Goal: Task Accomplishment & Management: Manage account settings

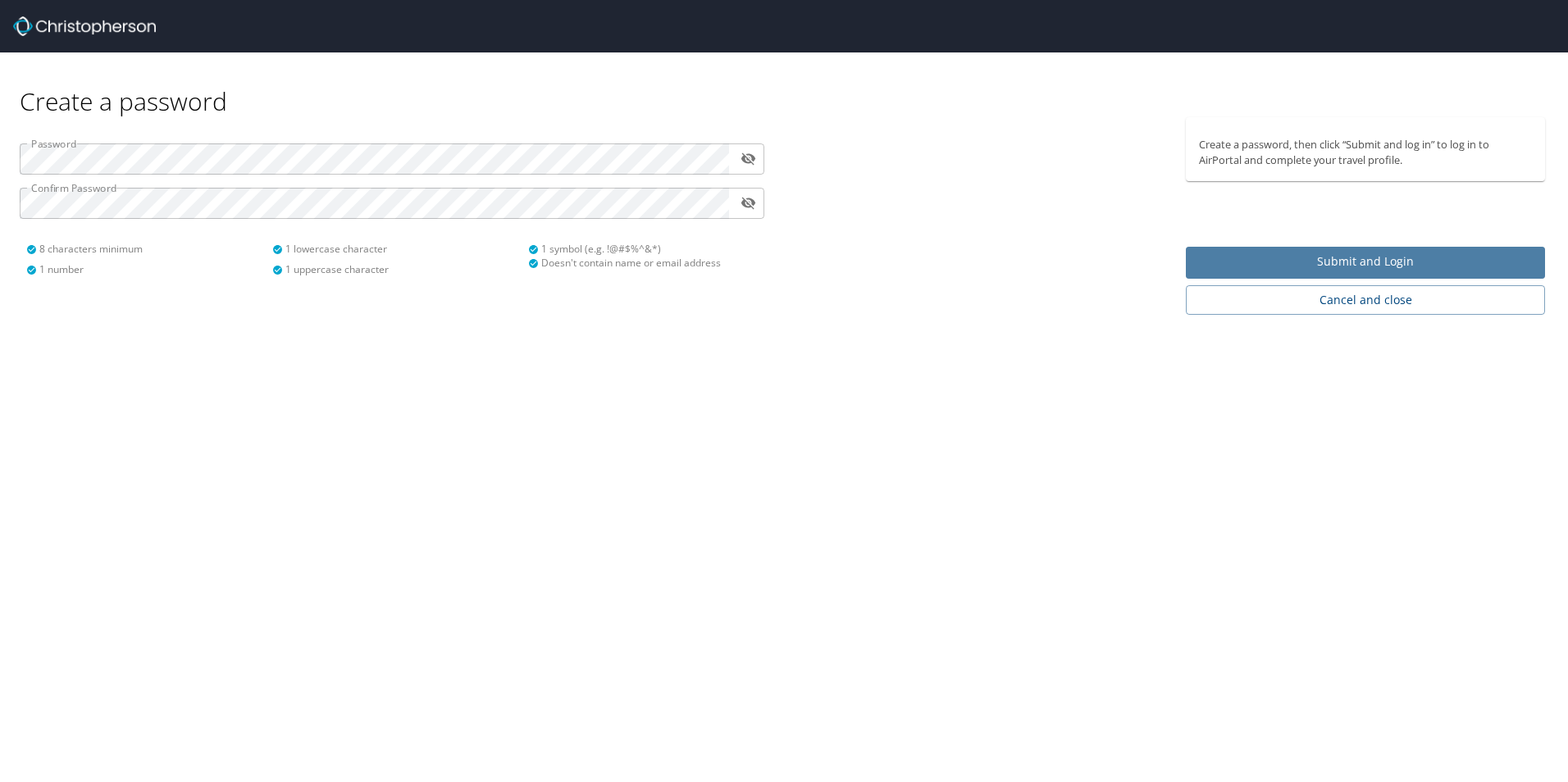
click at [1323, 261] on span "Submit and Login" at bounding box center [1366, 261] width 333 height 21
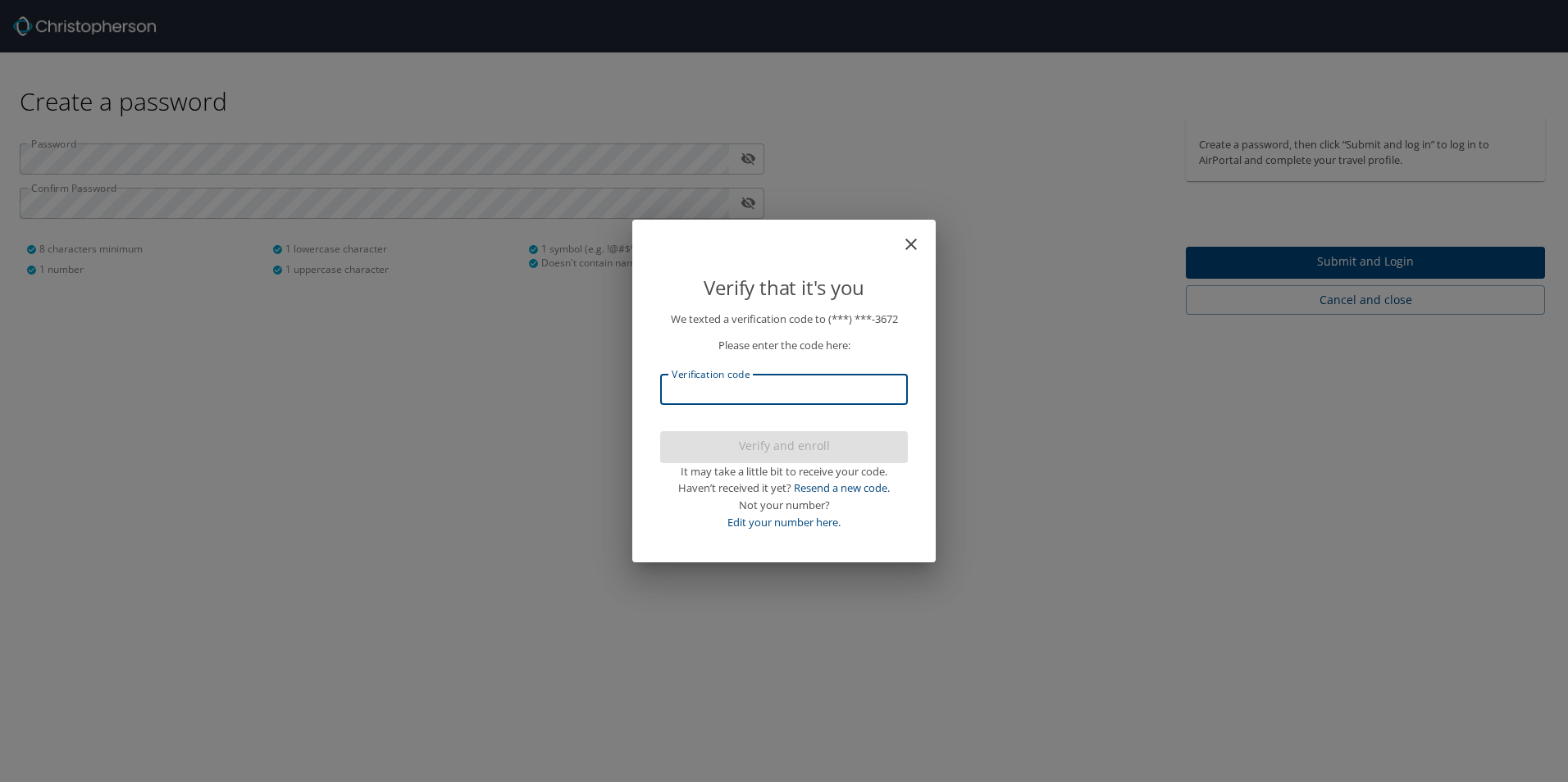
click at [700, 391] on input "Verification code" at bounding box center [784, 389] width 247 height 31
type input "882640"
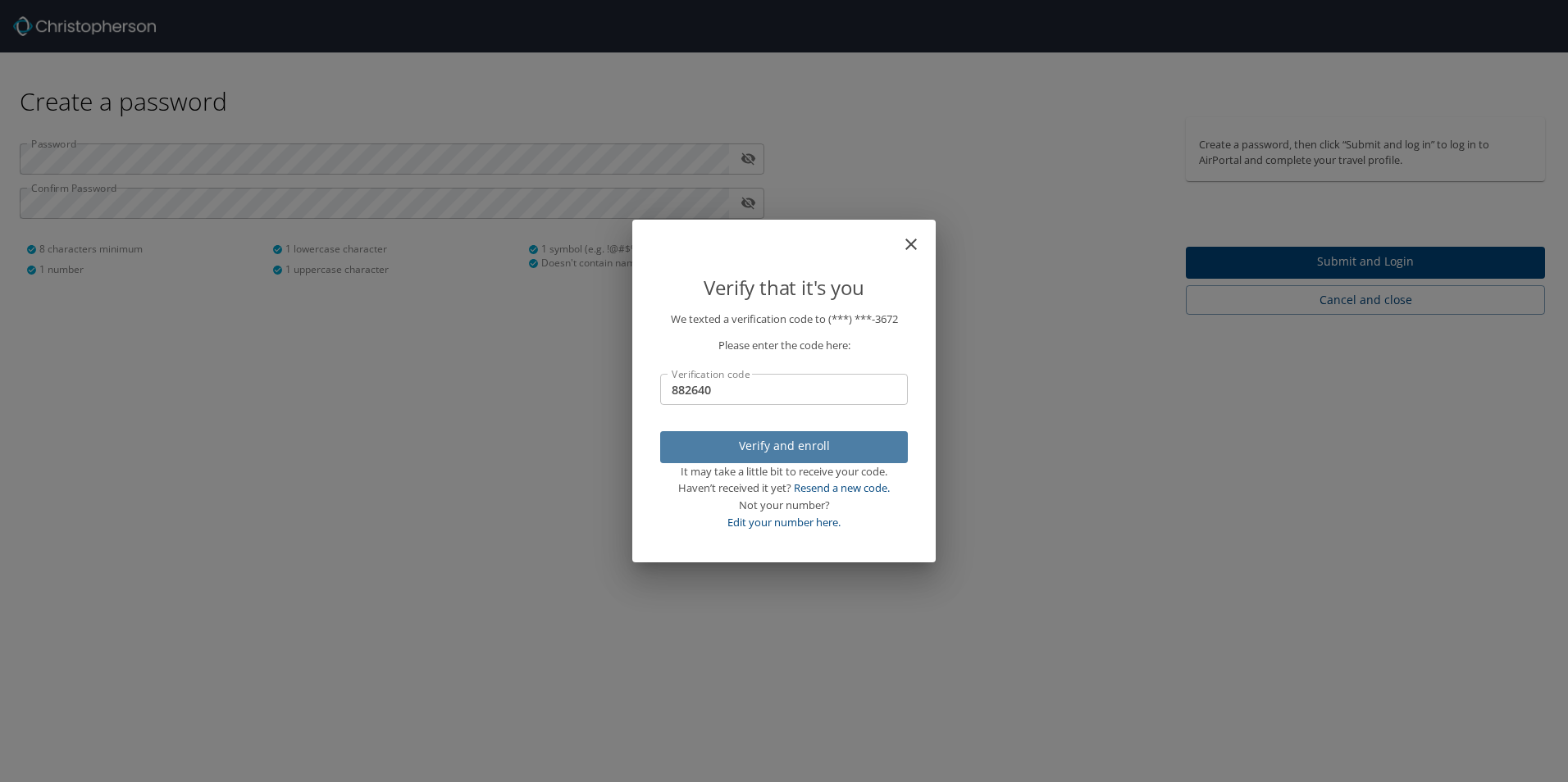
click at [754, 447] on span "Verify and enroll" at bounding box center [784, 446] width 221 height 21
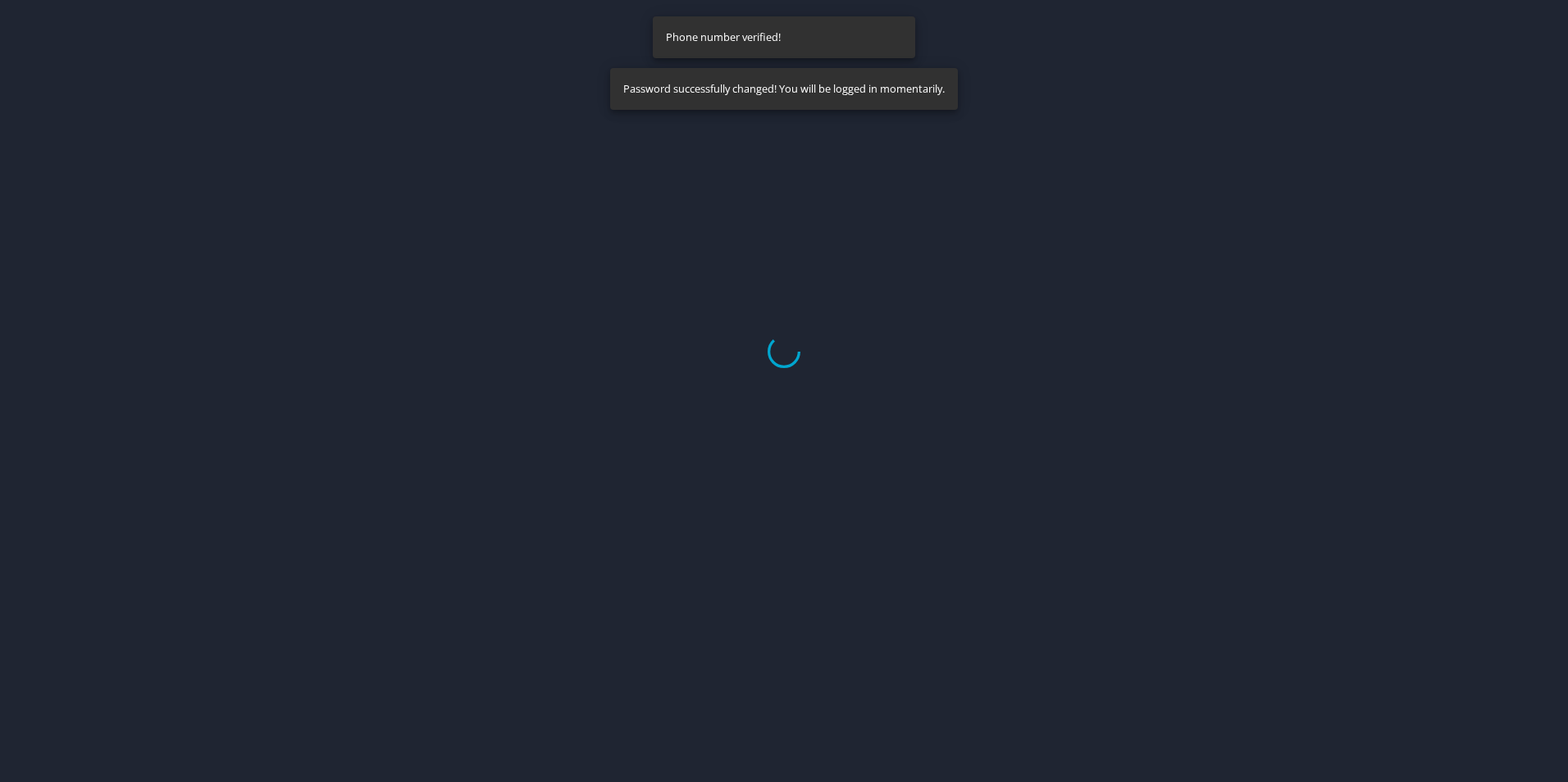
select select "US"
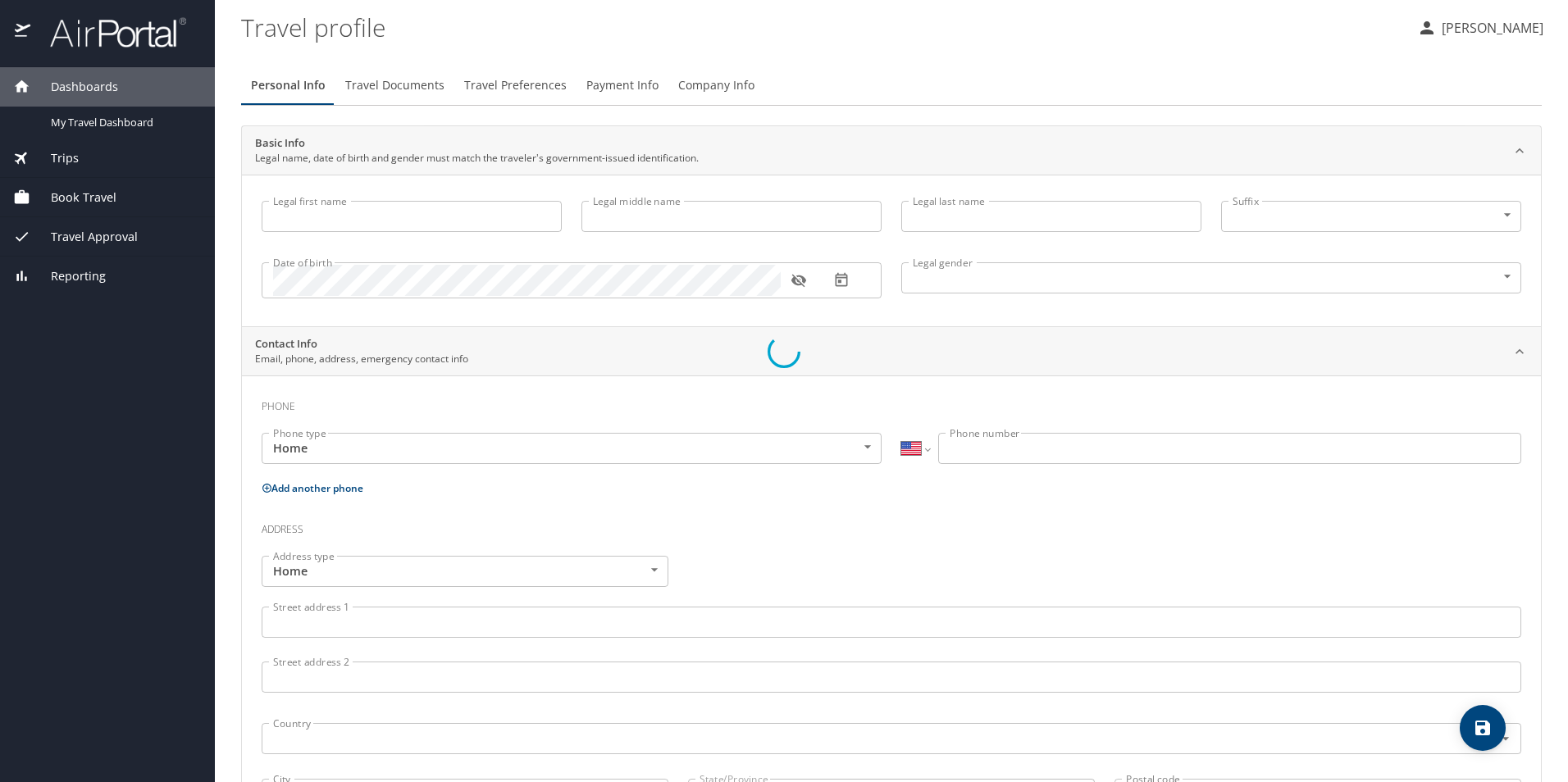
type input "[PERSON_NAME]"
type input "K"
type input "[PERSON_NAME]"
type input "[DEMOGRAPHIC_DATA]"
select select "US"
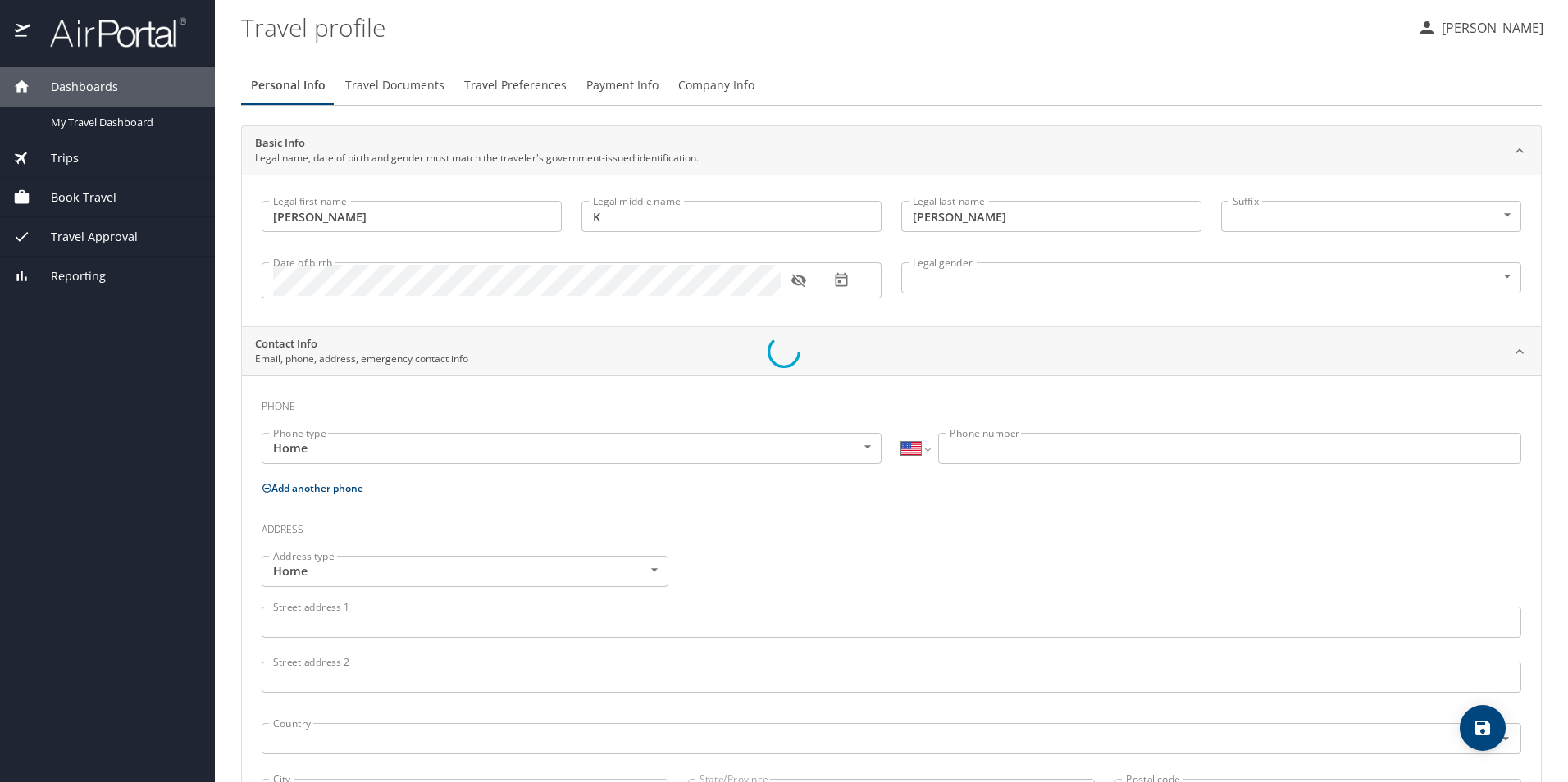
select select "US"
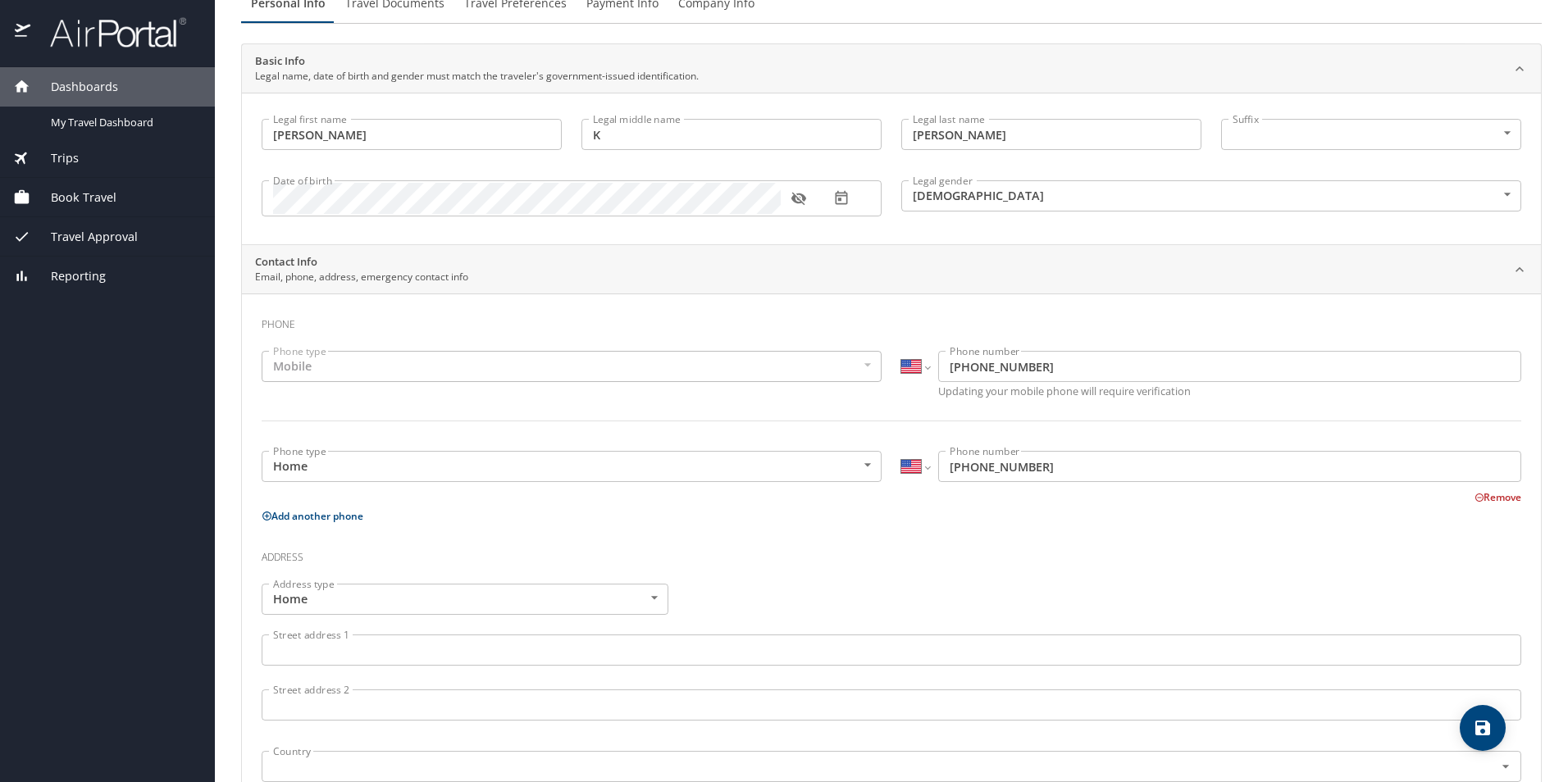
scroll to position [164, 0]
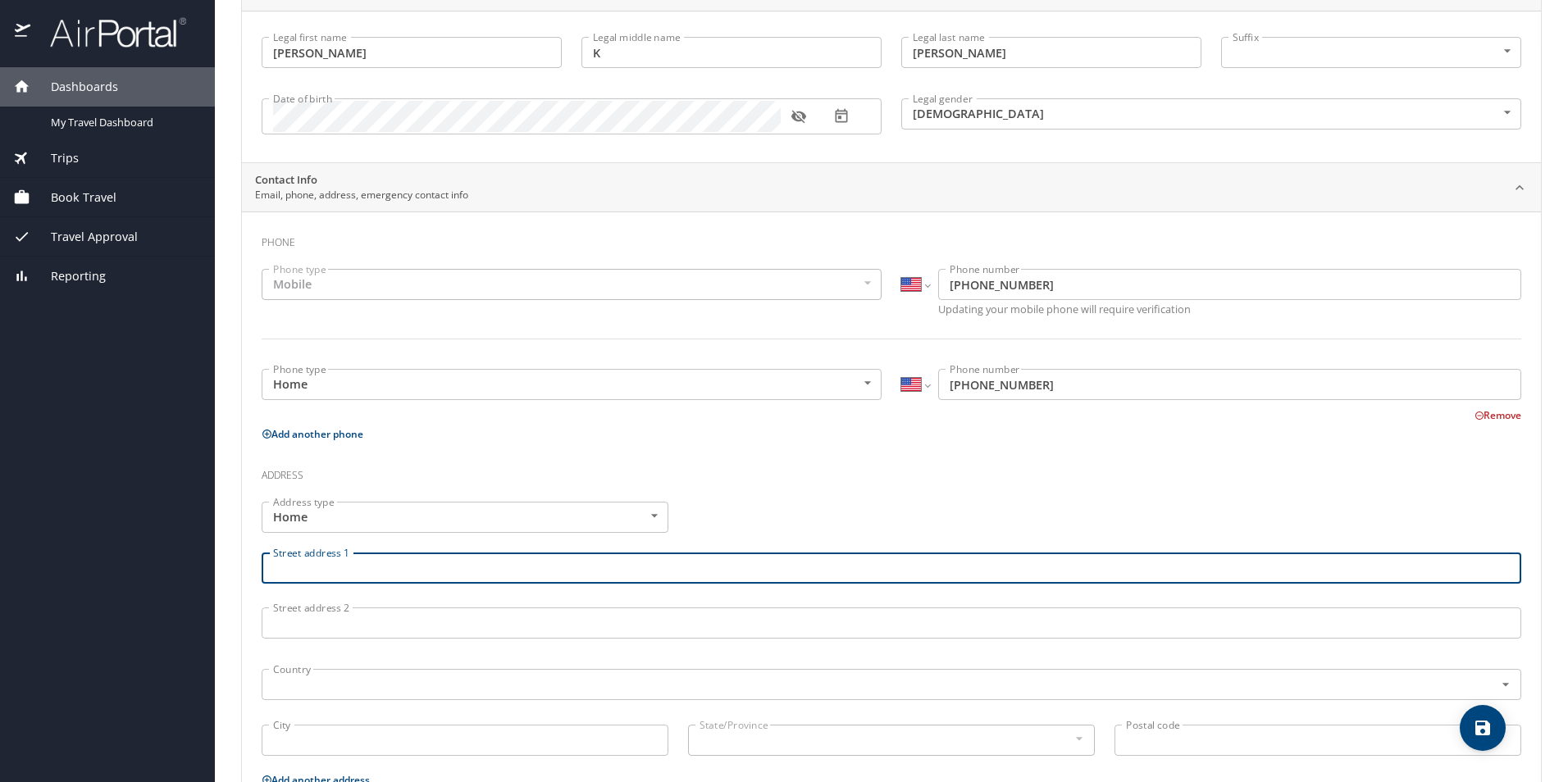
click at [336, 571] on input "Street address 1" at bounding box center [891, 568] width 1260 height 31
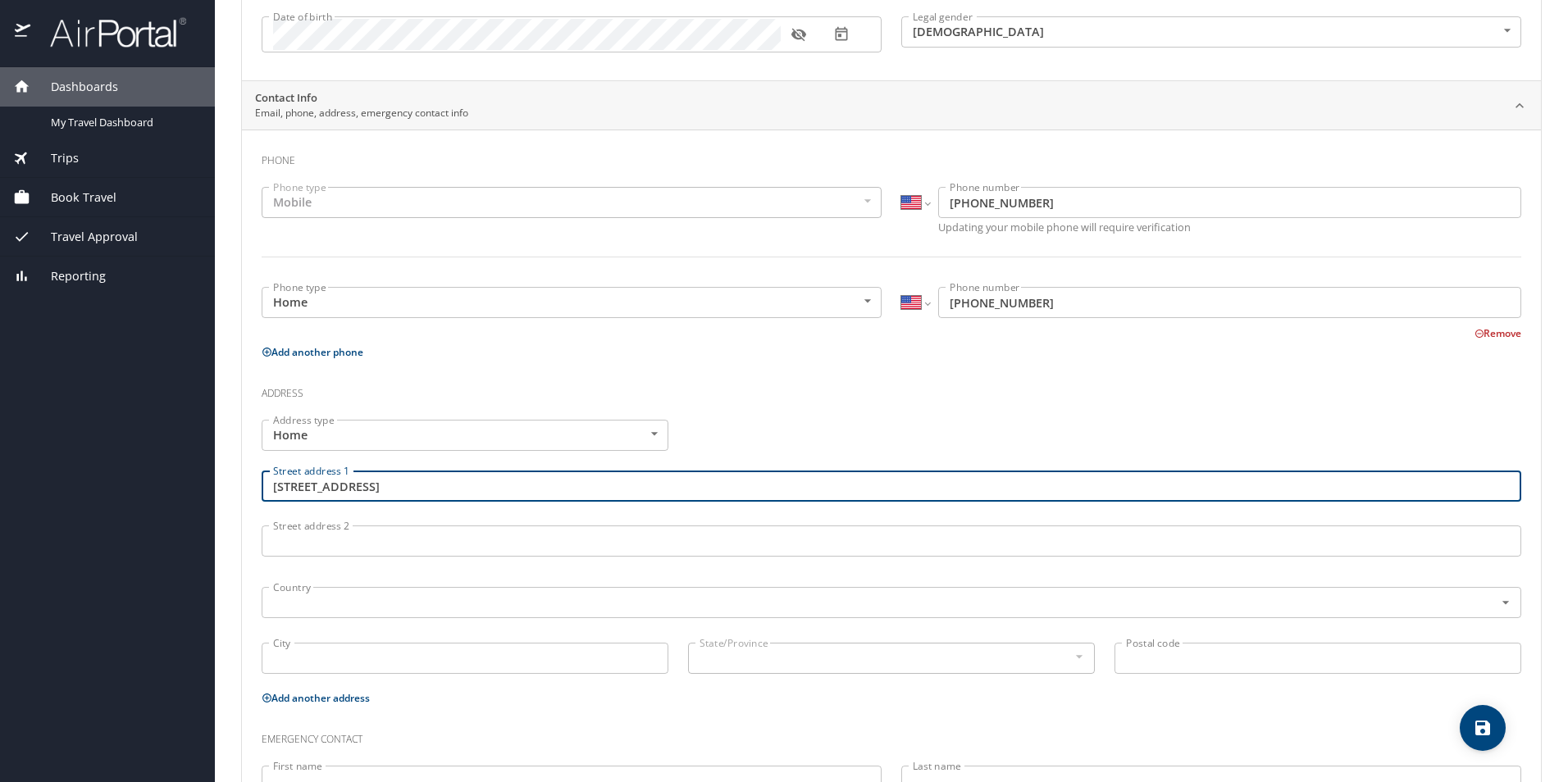
scroll to position [328, 0]
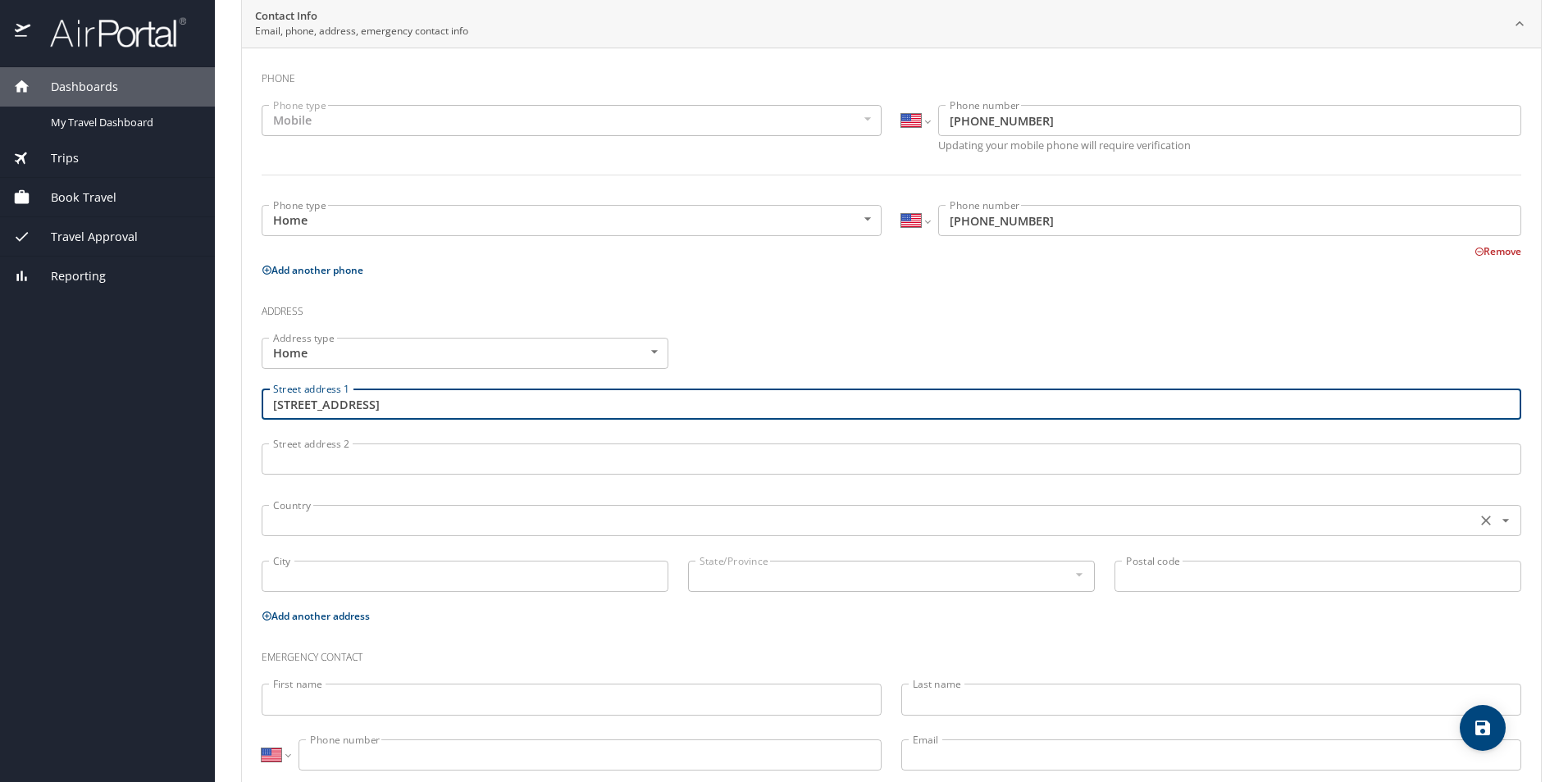
type input "[STREET_ADDRESS]"
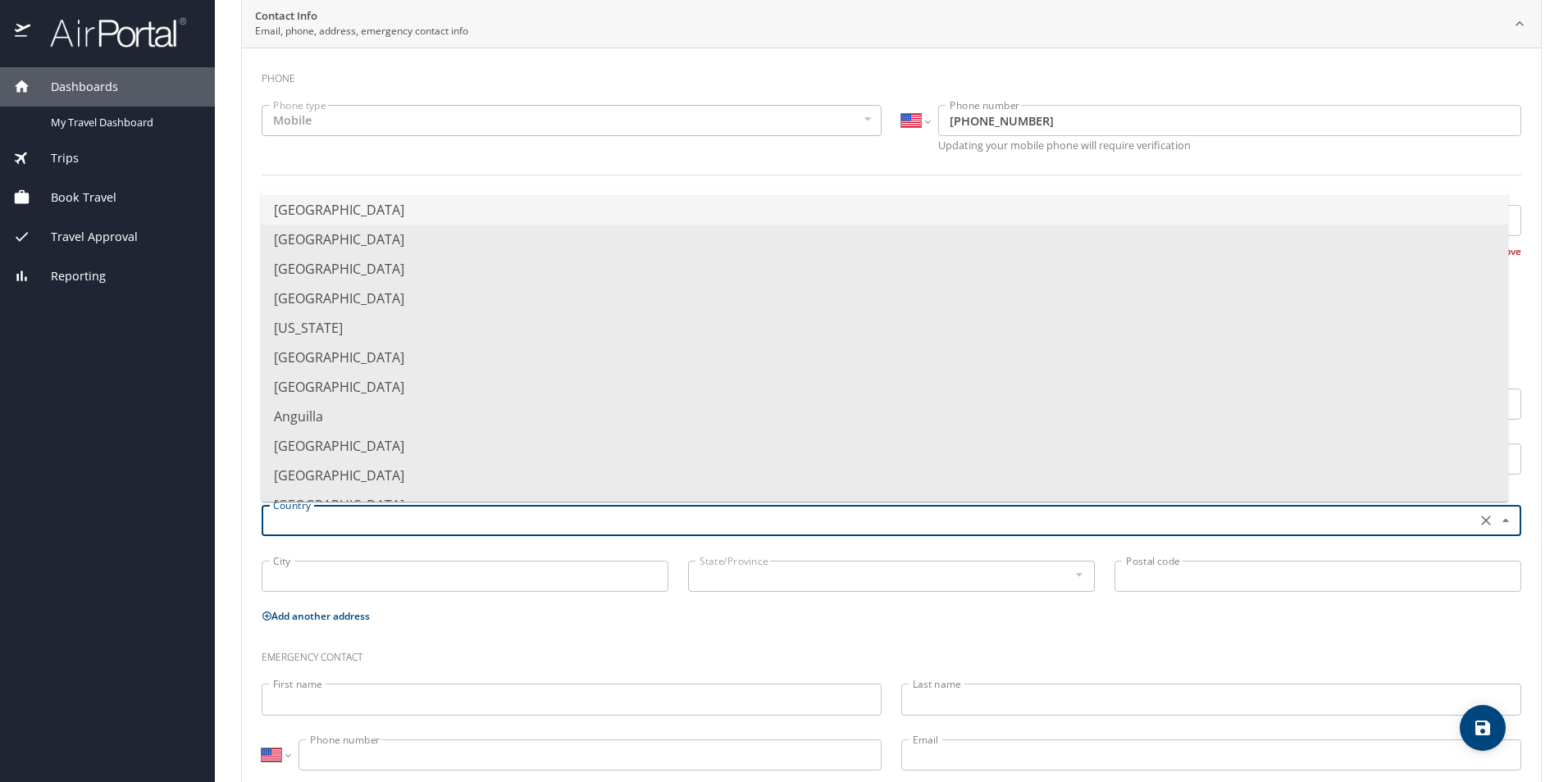
click at [307, 523] on input "text" at bounding box center [867, 520] width 1201 height 21
click at [353, 203] on li "[GEOGRAPHIC_DATA]" at bounding box center [884, 210] width 1247 height 30
type input "[GEOGRAPHIC_DATA]"
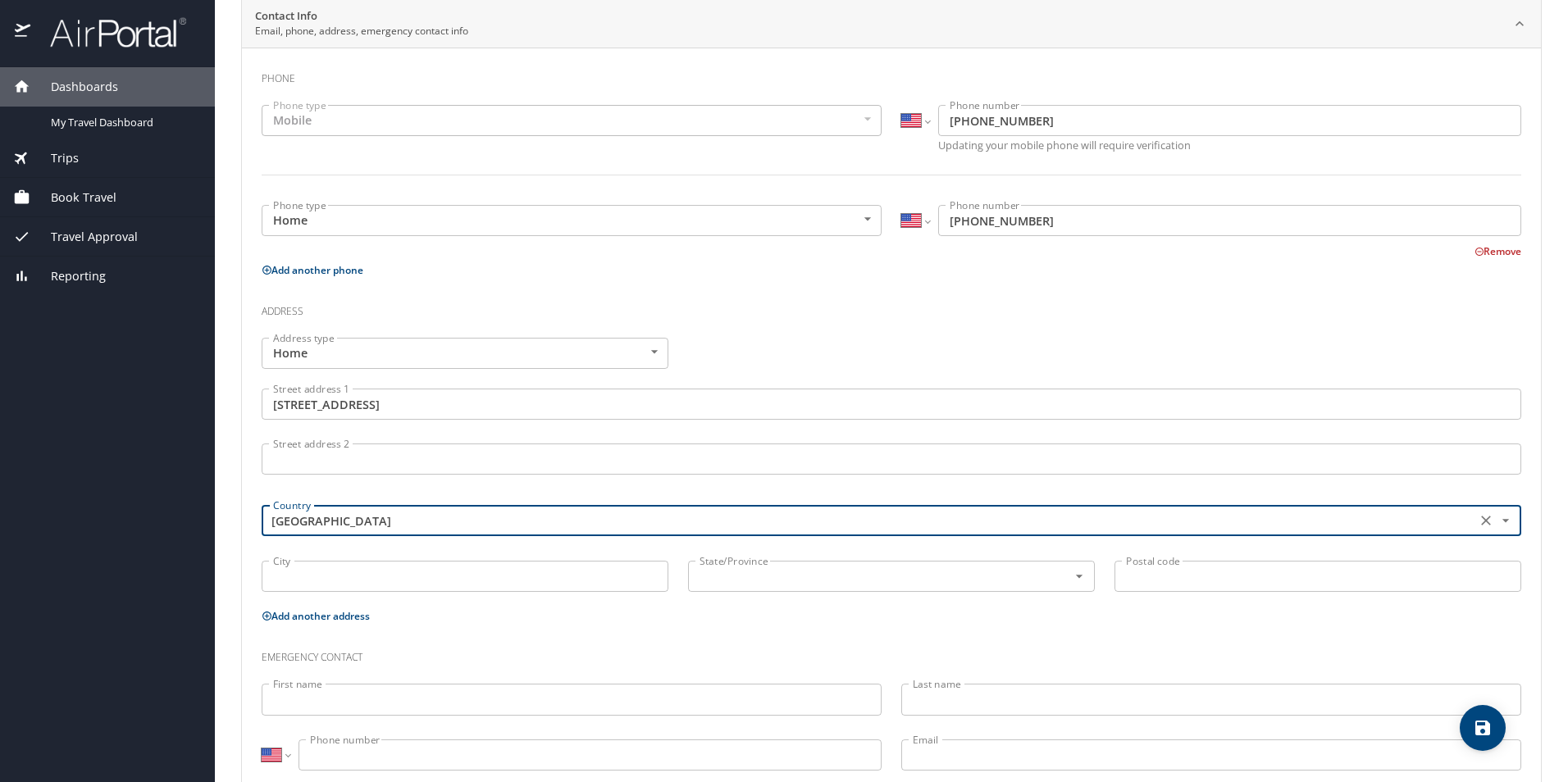
click at [333, 572] on input "City" at bounding box center [465, 576] width 407 height 31
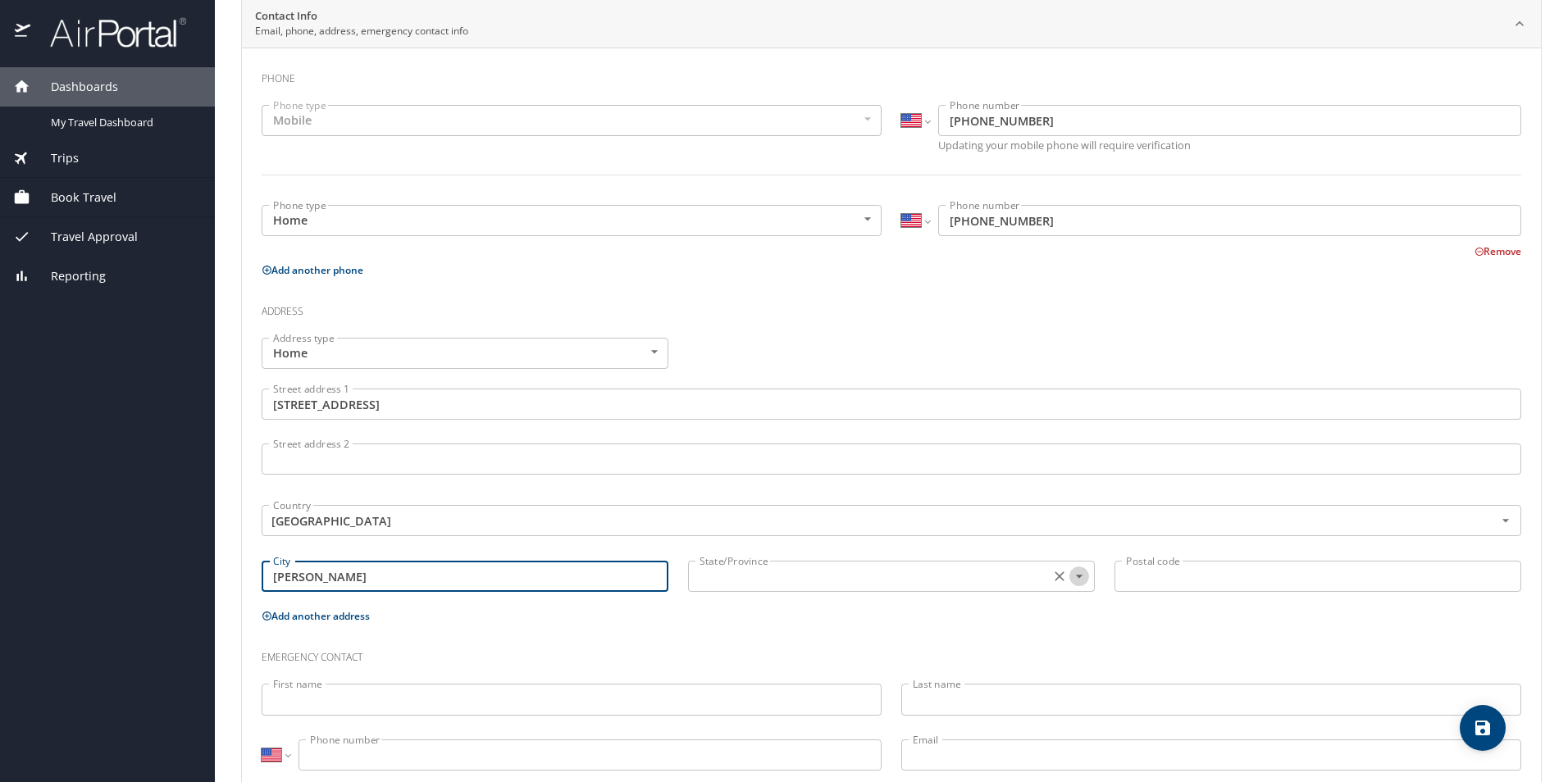
click at [1076, 575] on icon "Open" at bounding box center [1079, 577] width 16 height 16
type input "[PERSON_NAME]"
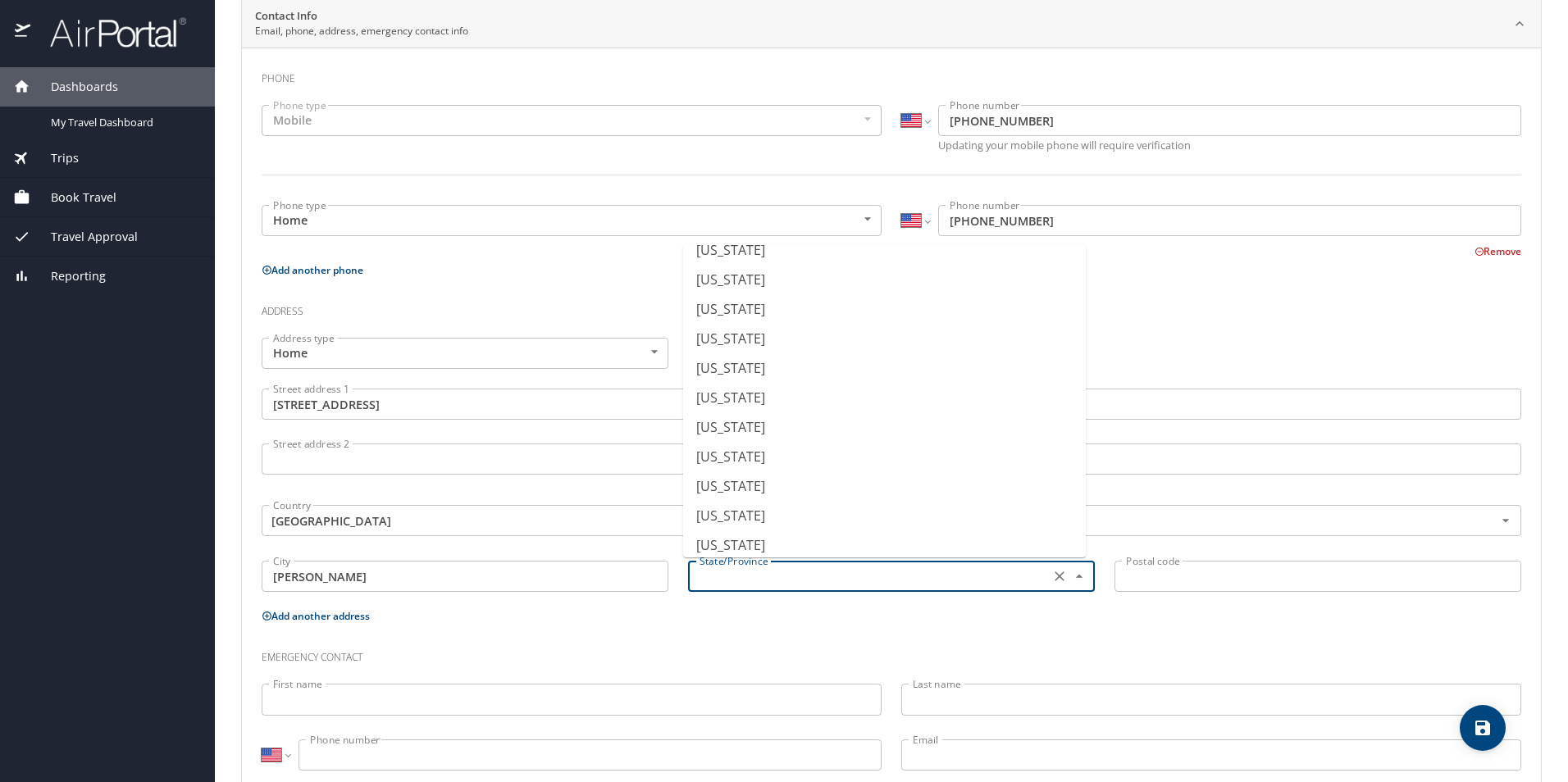
scroll to position [492, 0]
click at [772, 484] on li "[US_STATE]" at bounding box center [885, 483] width 403 height 30
type input "[US_STATE]"
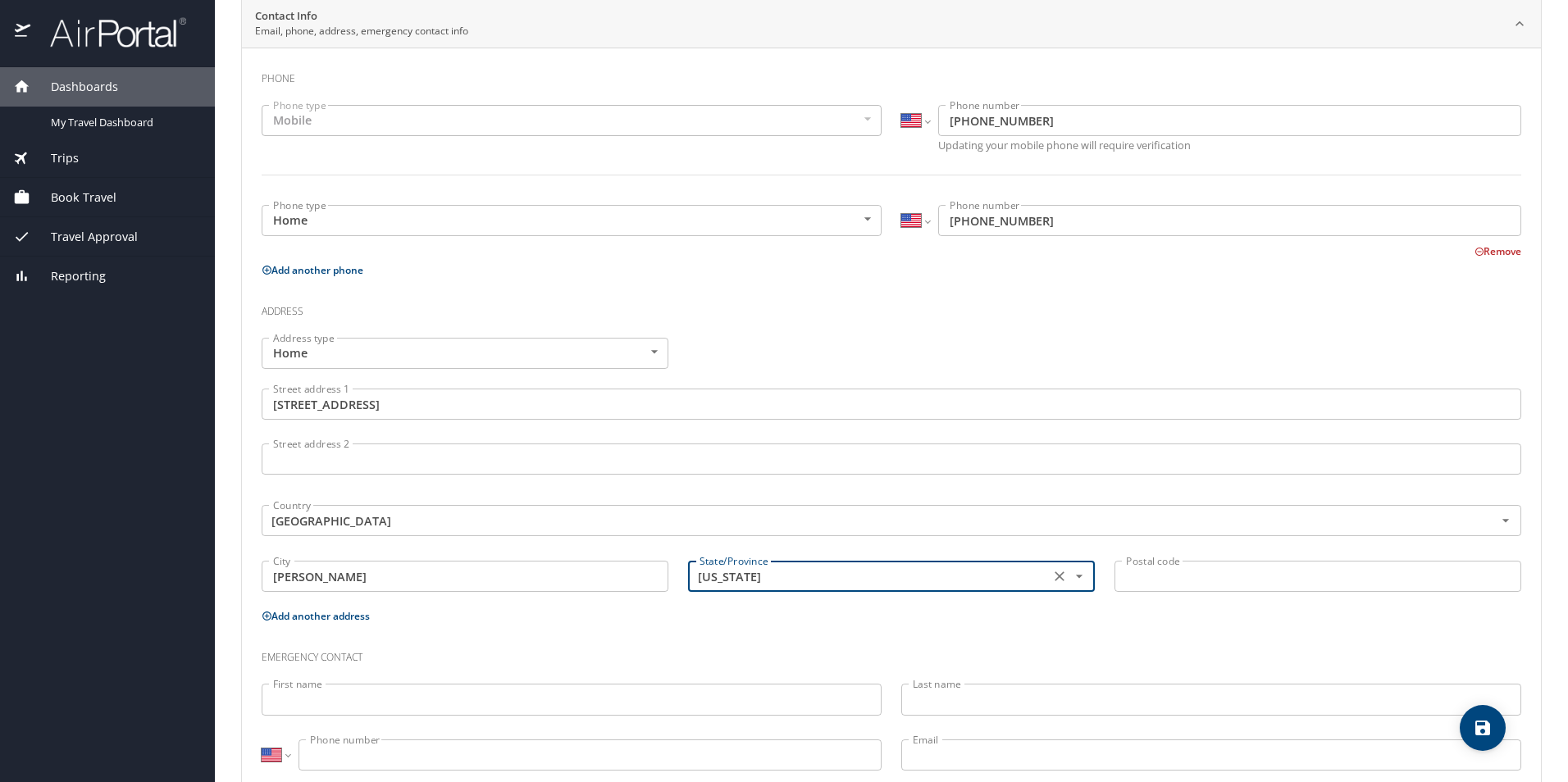
click at [1158, 574] on input "Postal code" at bounding box center [1318, 576] width 407 height 31
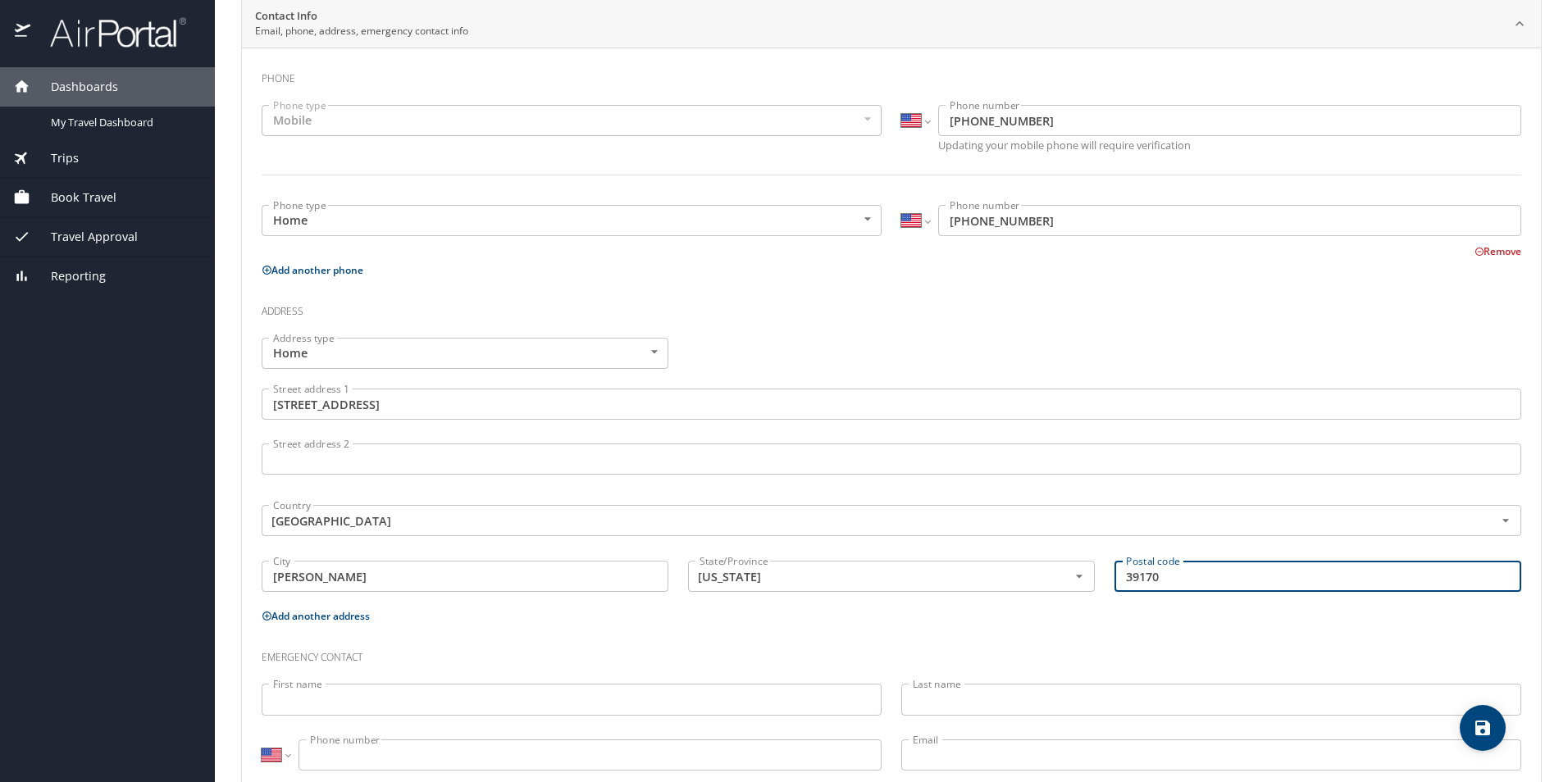
type input "39170"
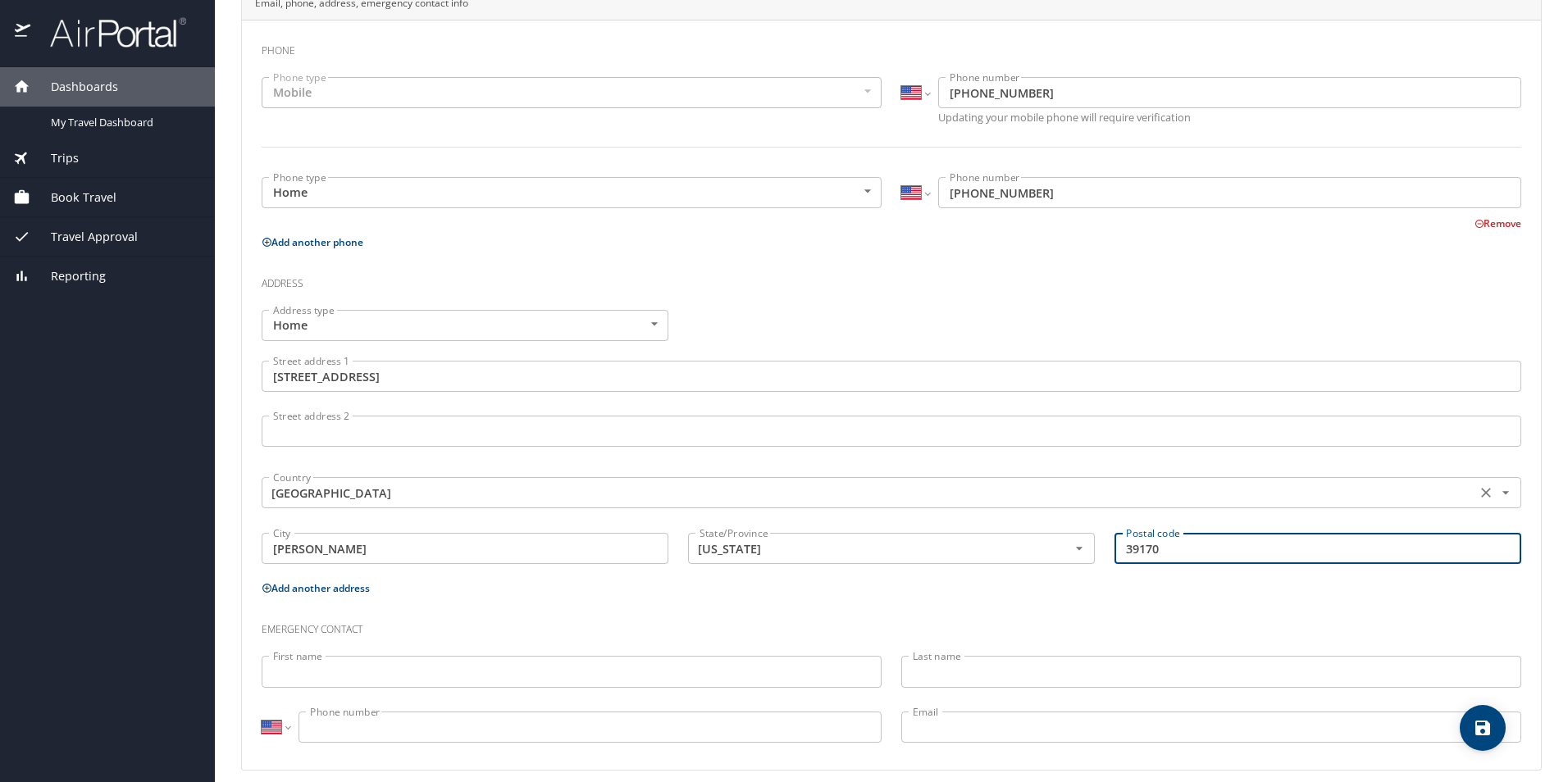
scroll to position [371, 0]
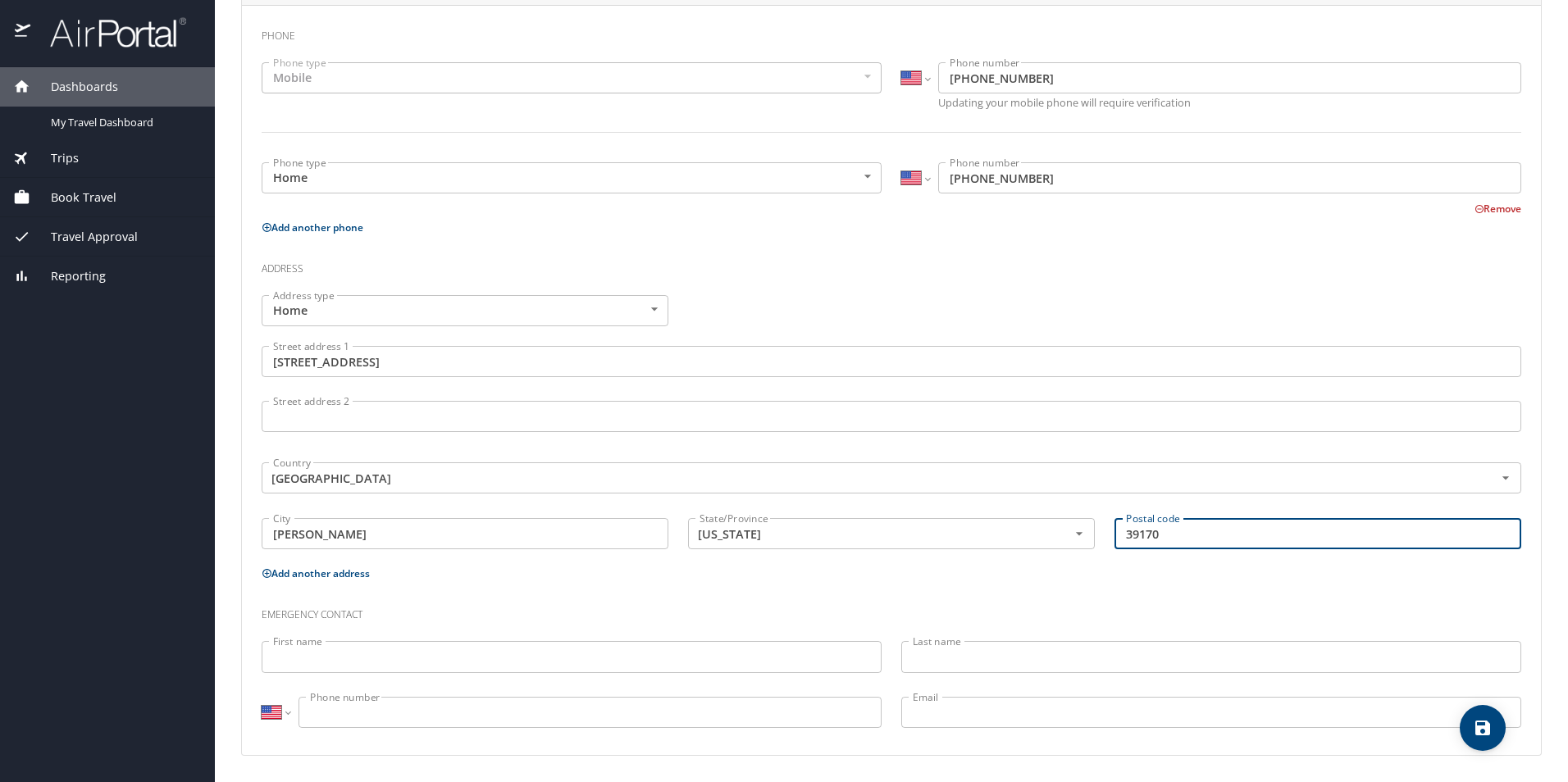
click at [412, 661] on input "First name" at bounding box center [572, 656] width 620 height 31
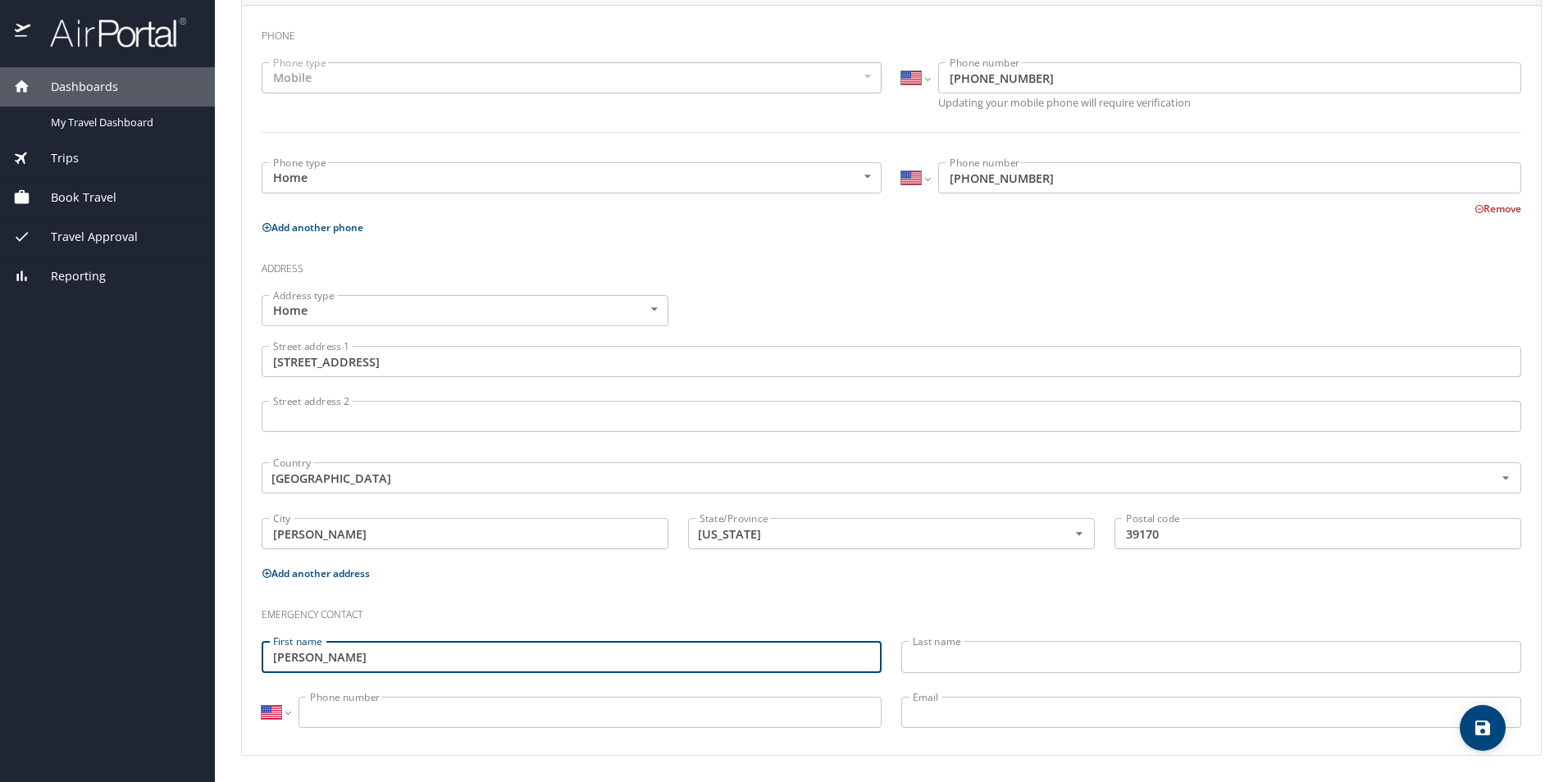
type input "[PERSON_NAME]"
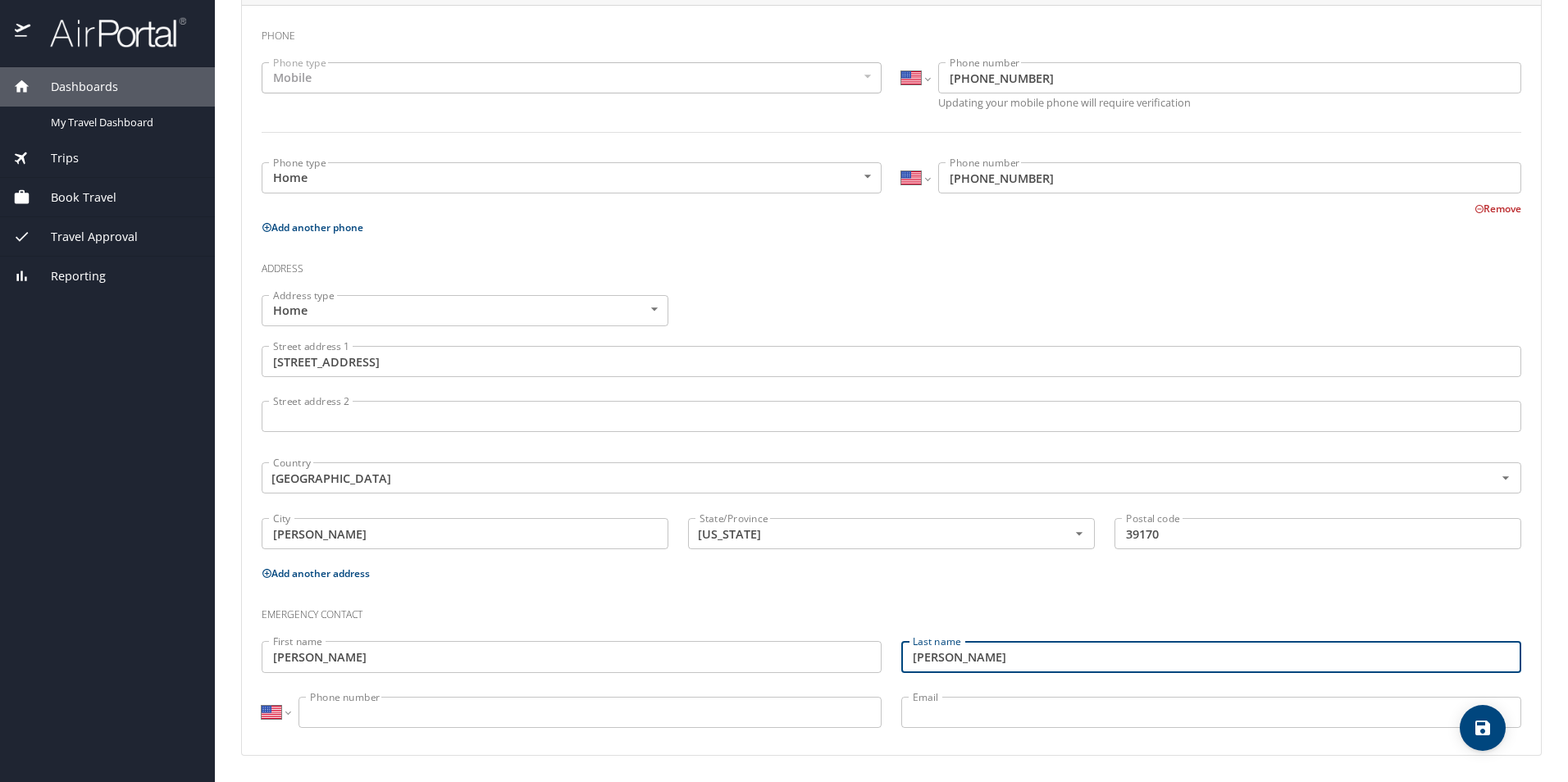
type input "[PERSON_NAME]"
click at [377, 714] on input "Phone number" at bounding box center [589, 712] width 584 height 31
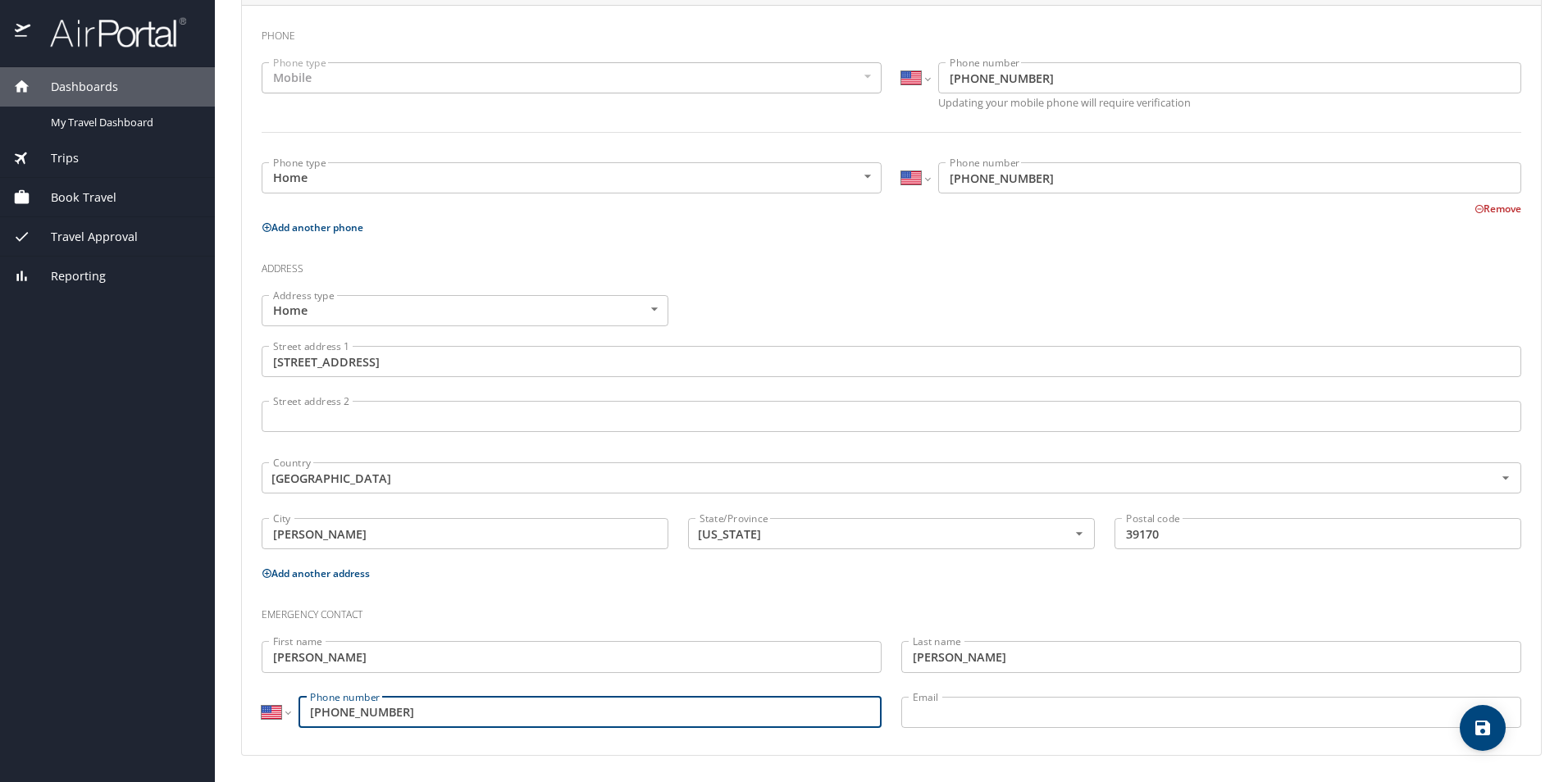
type input "[PHONE_NUMBER]"
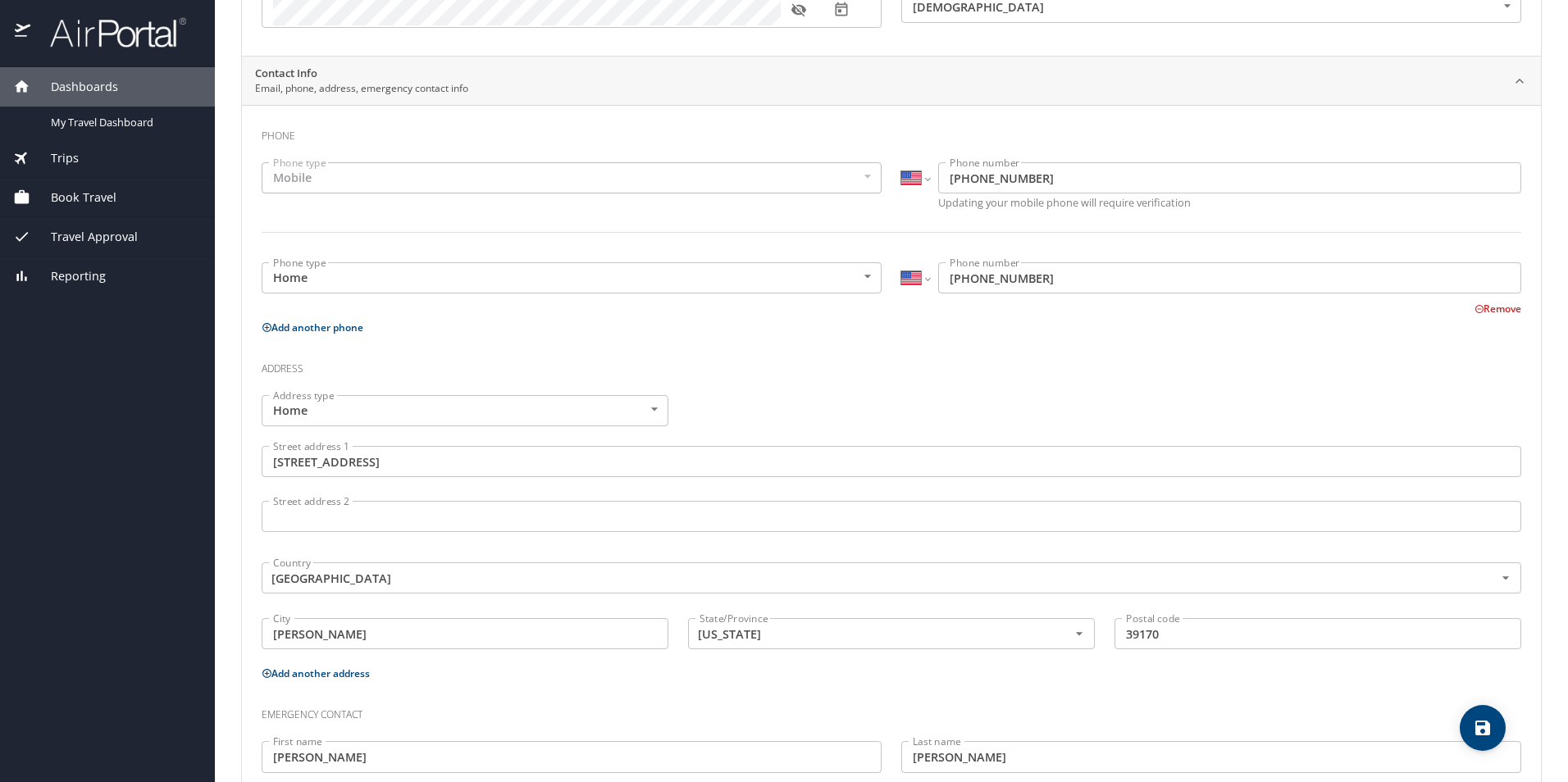
scroll to position [265, 0]
type input "[EMAIL_ADDRESS][DOMAIN_NAME]"
click at [1477, 312] on button "Remove" at bounding box center [1497, 313] width 47 height 14
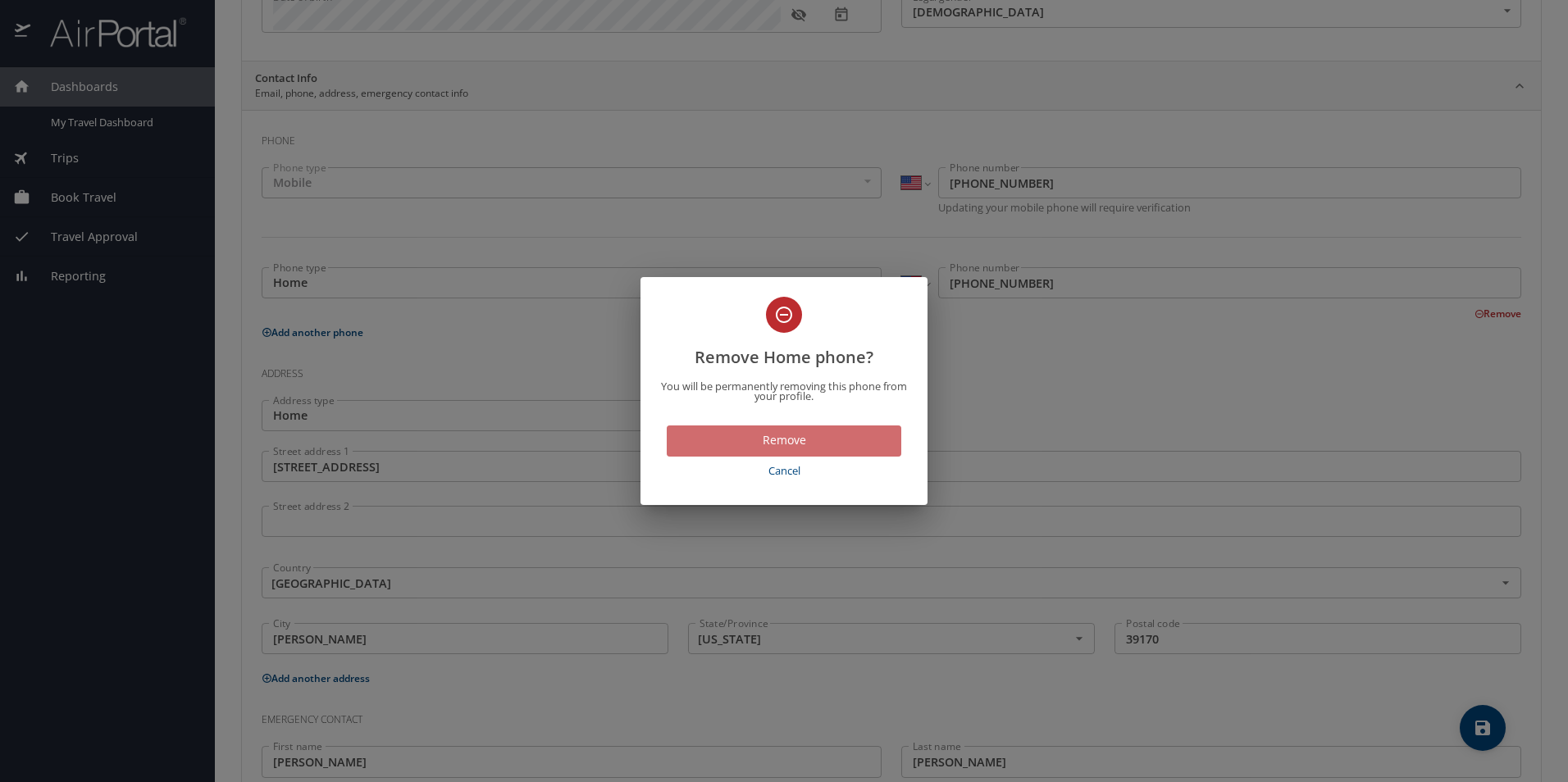
click at [764, 434] on span "Remove" at bounding box center [784, 441] width 208 height 21
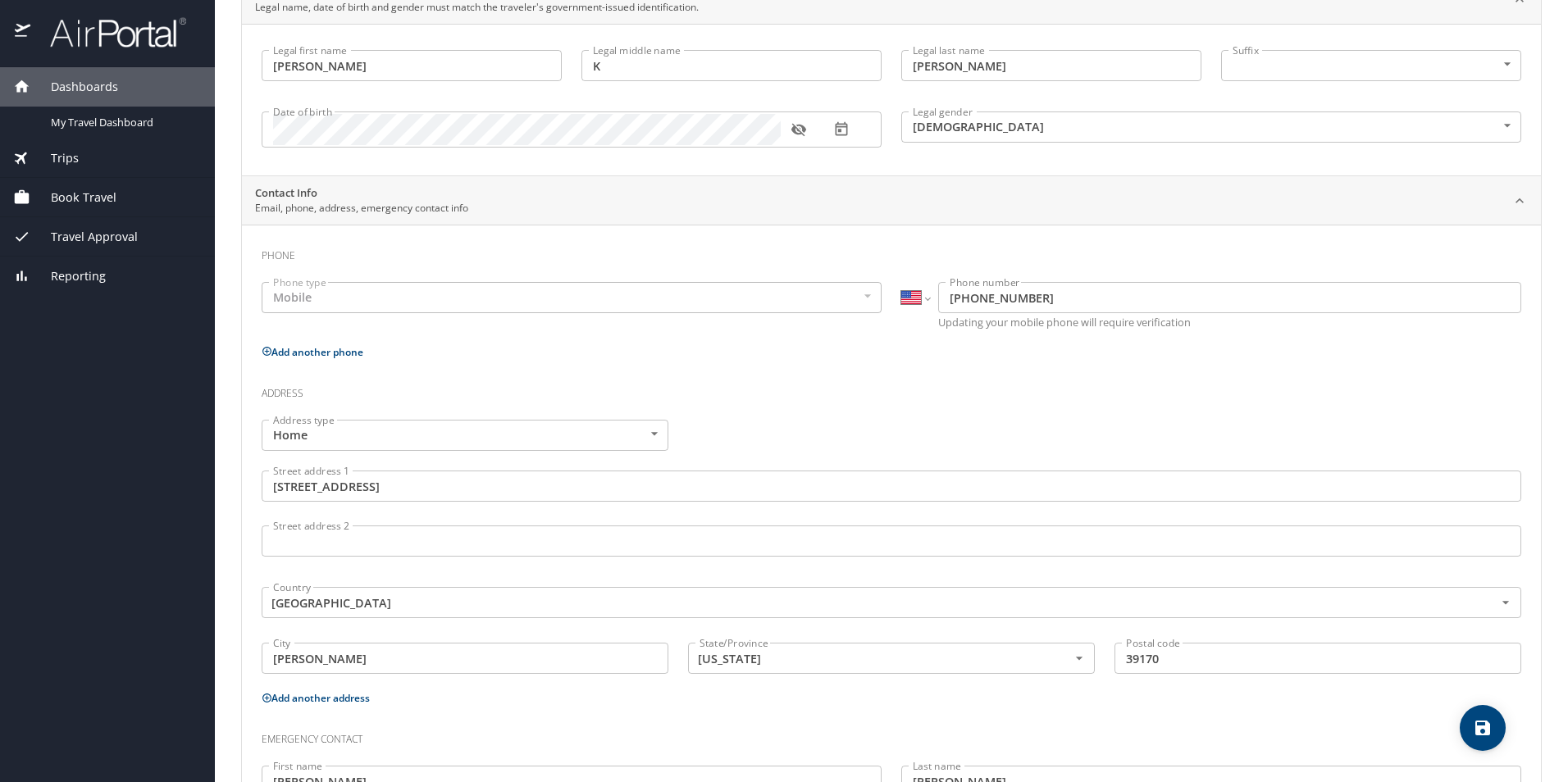
scroll to position [0, 0]
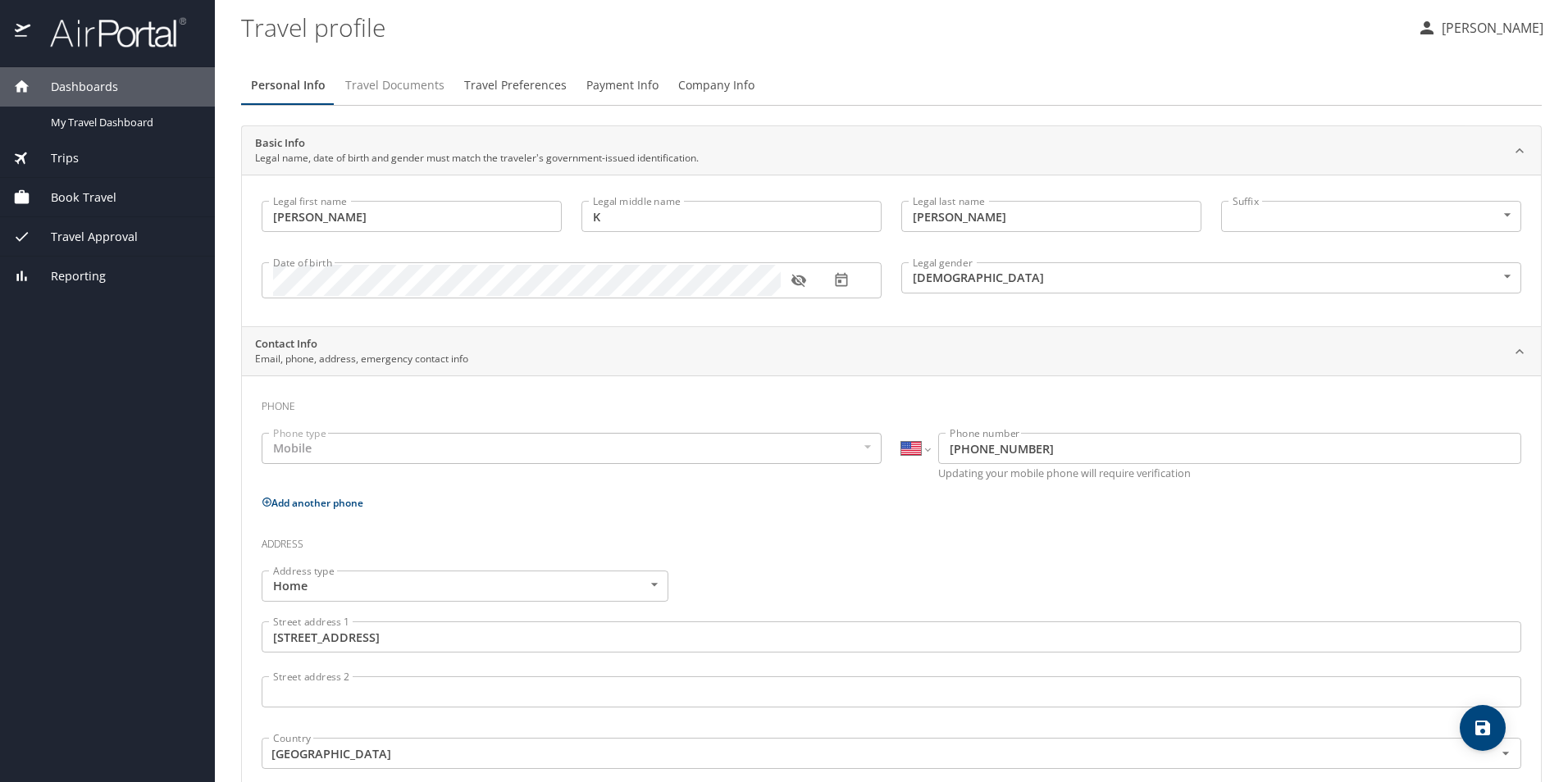
click at [403, 89] on span "Travel Documents" at bounding box center [394, 86] width 99 height 21
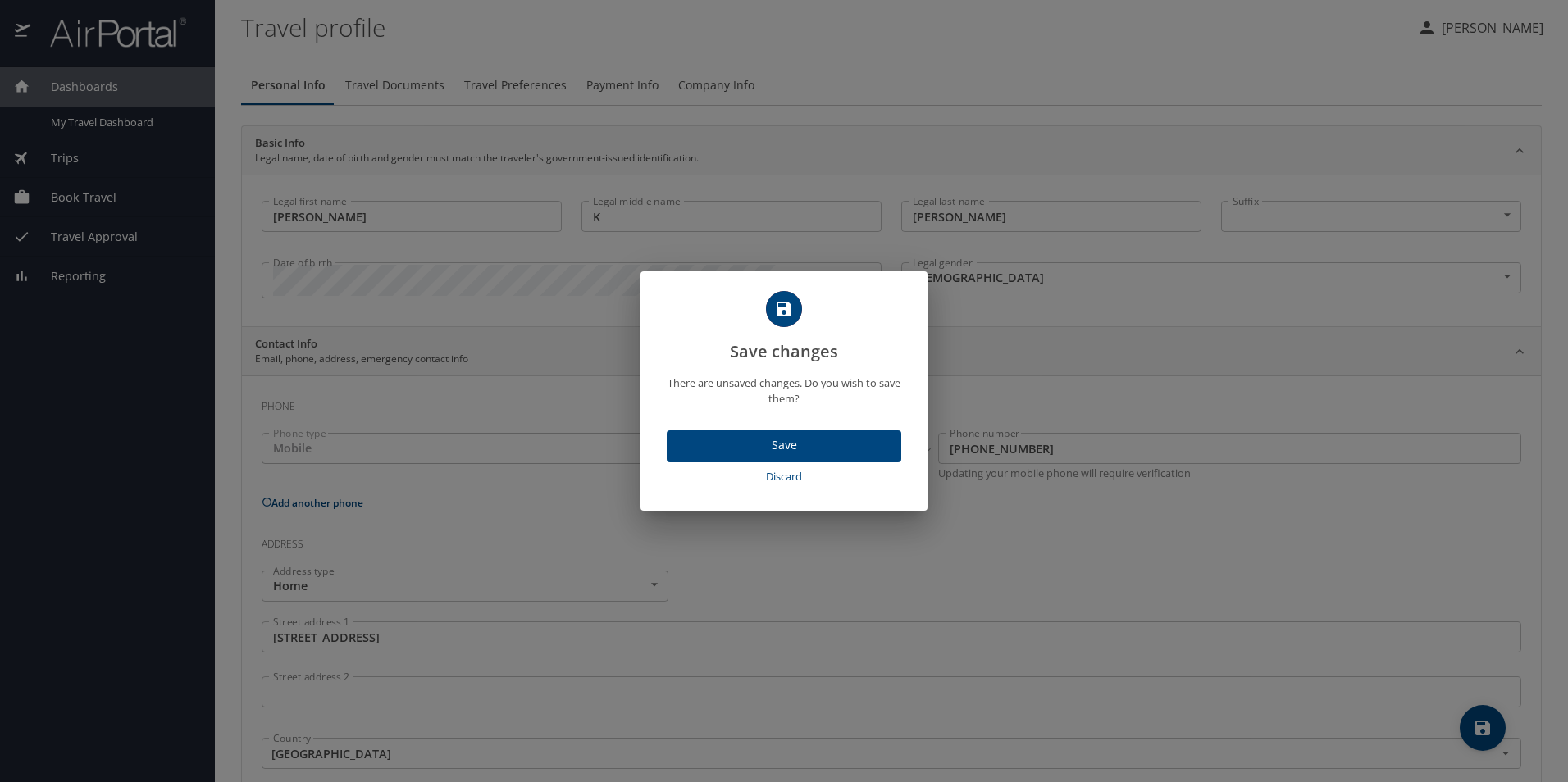
click at [769, 445] on span "Save" at bounding box center [784, 446] width 208 height 21
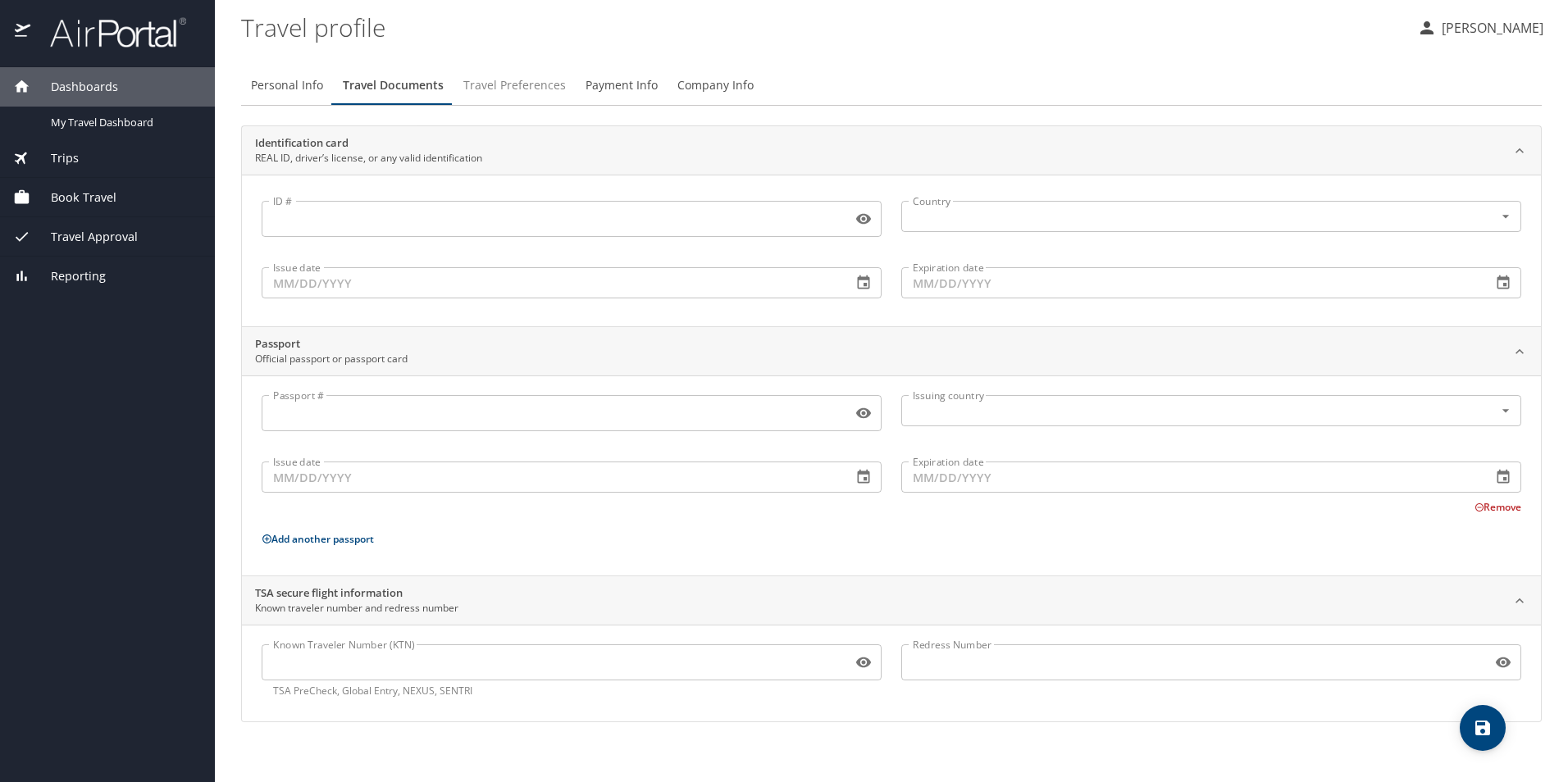
click at [503, 84] on span "Travel Preferences" at bounding box center [514, 86] width 103 height 21
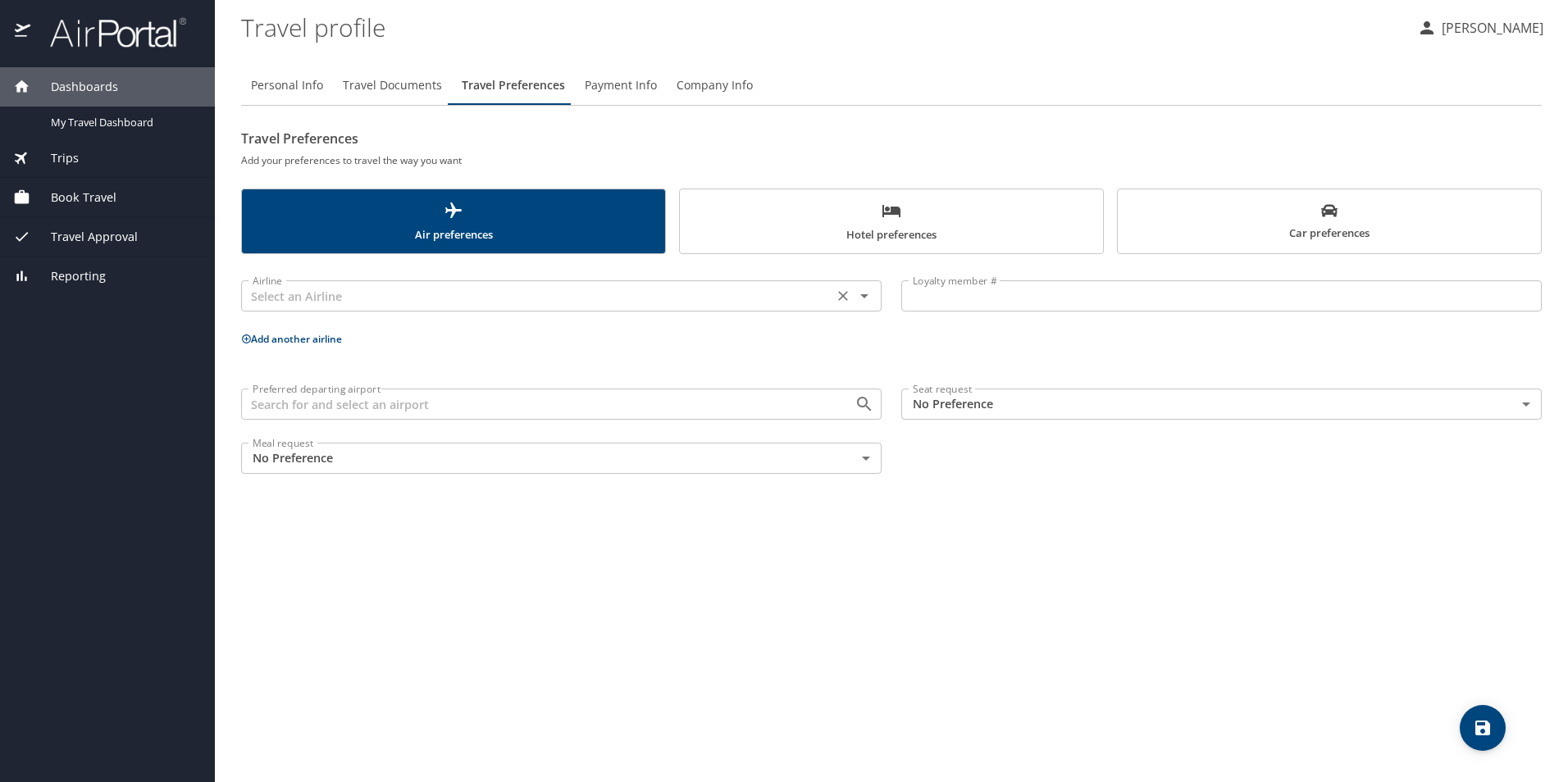
click at [454, 303] on input "text" at bounding box center [538, 295] width 583 height 21
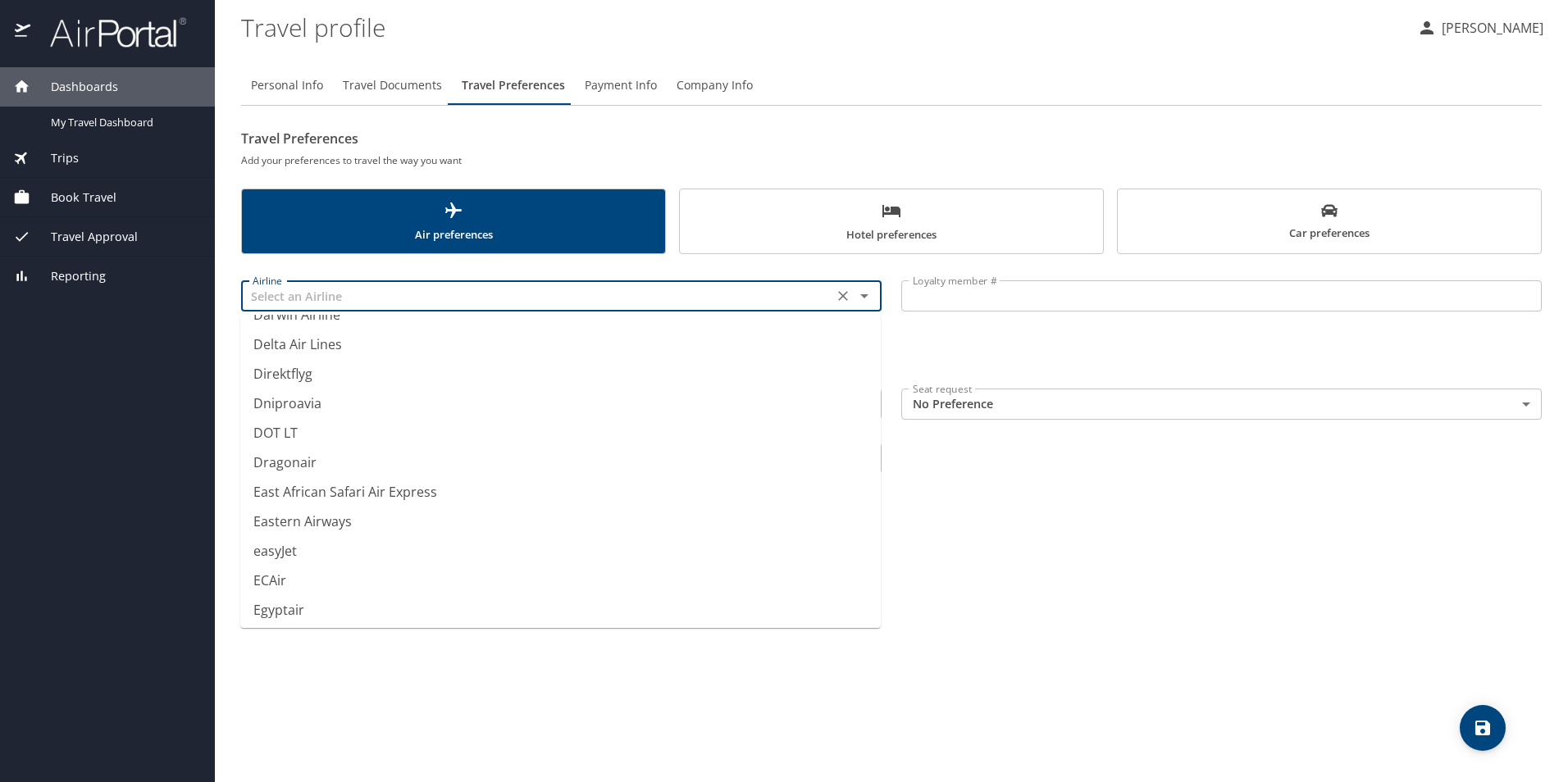
scroll to position [4920, 0]
click at [341, 372] on li "Delta Air Lines" at bounding box center [561, 376] width 640 height 30
type input "Delta Air Lines"
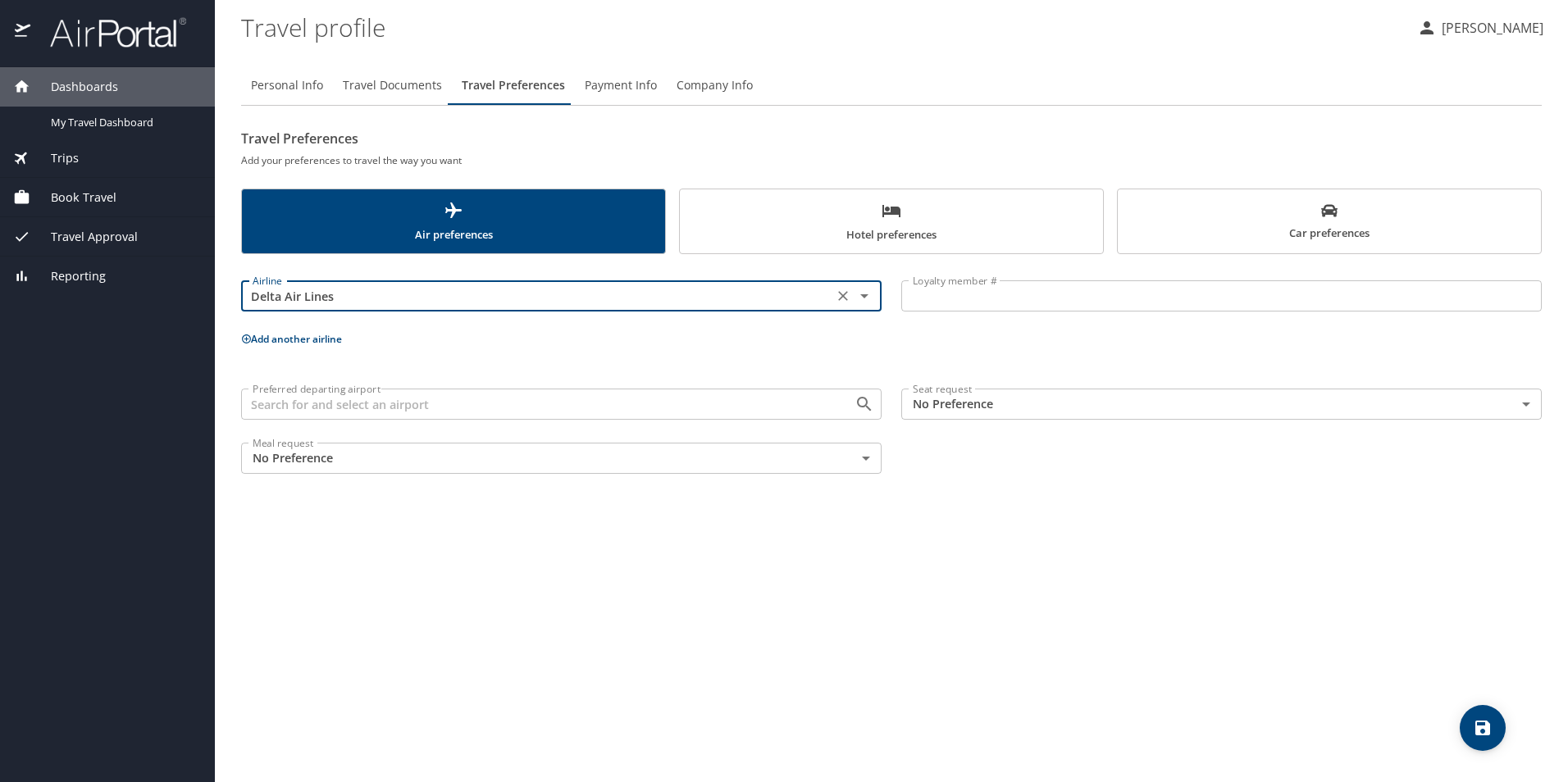
click at [961, 296] on input "Loyalty member #" at bounding box center [1222, 295] width 640 height 31
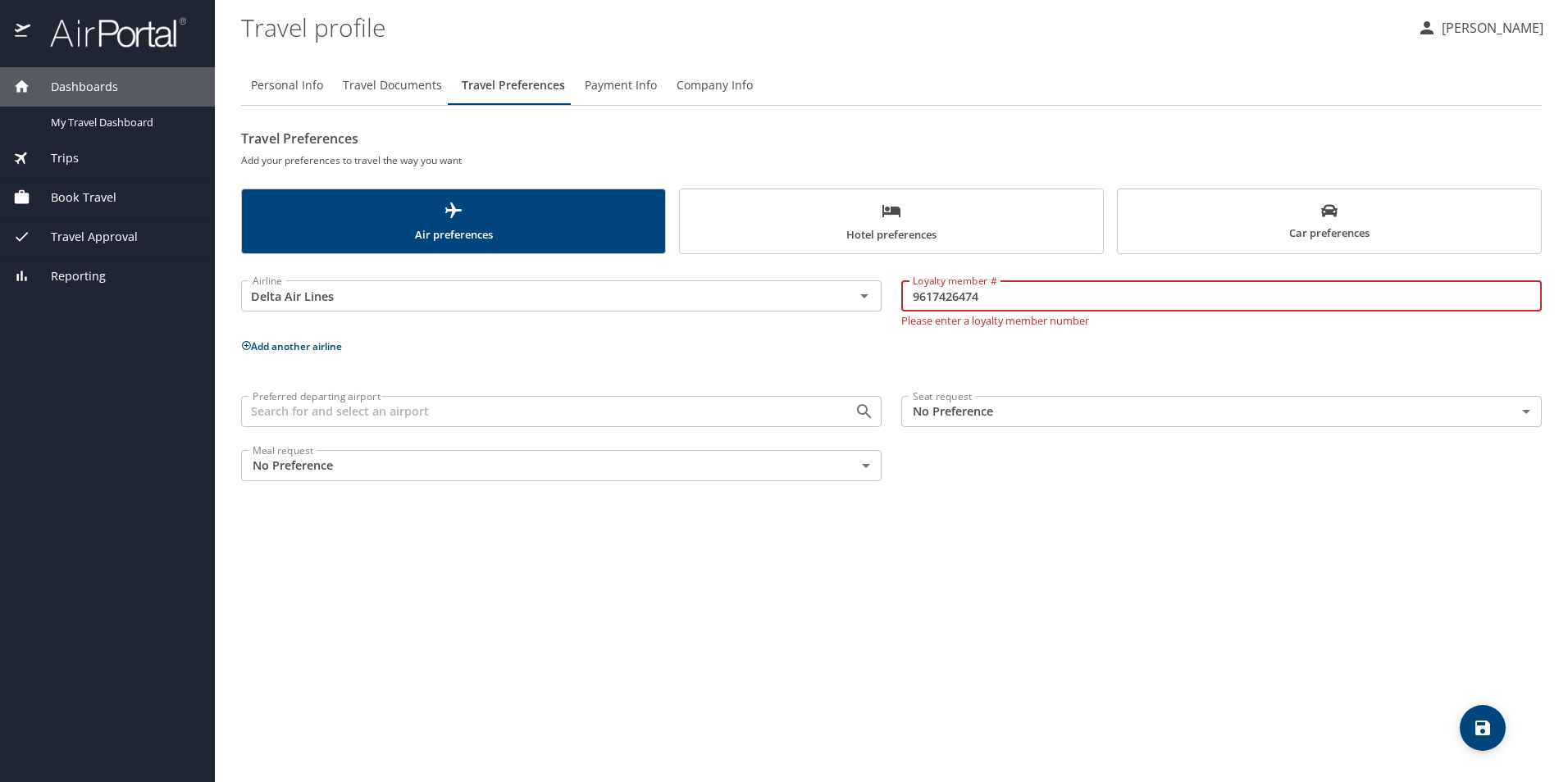
click at [1061, 301] on input "9617426474" at bounding box center [1222, 295] width 640 height 31
click at [1030, 299] on input "9617426474" at bounding box center [1222, 295] width 640 height 31
click at [1031, 302] on input "9617426474" at bounding box center [1222, 295] width 640 height 31
type input "9617426474"
click at [1025, 411] on body "Dashboards My Travel Dashboard Trips Current / Future Trips Past Trips Trips Mi…" at bounding box center [784, 391] width 1568 height 782
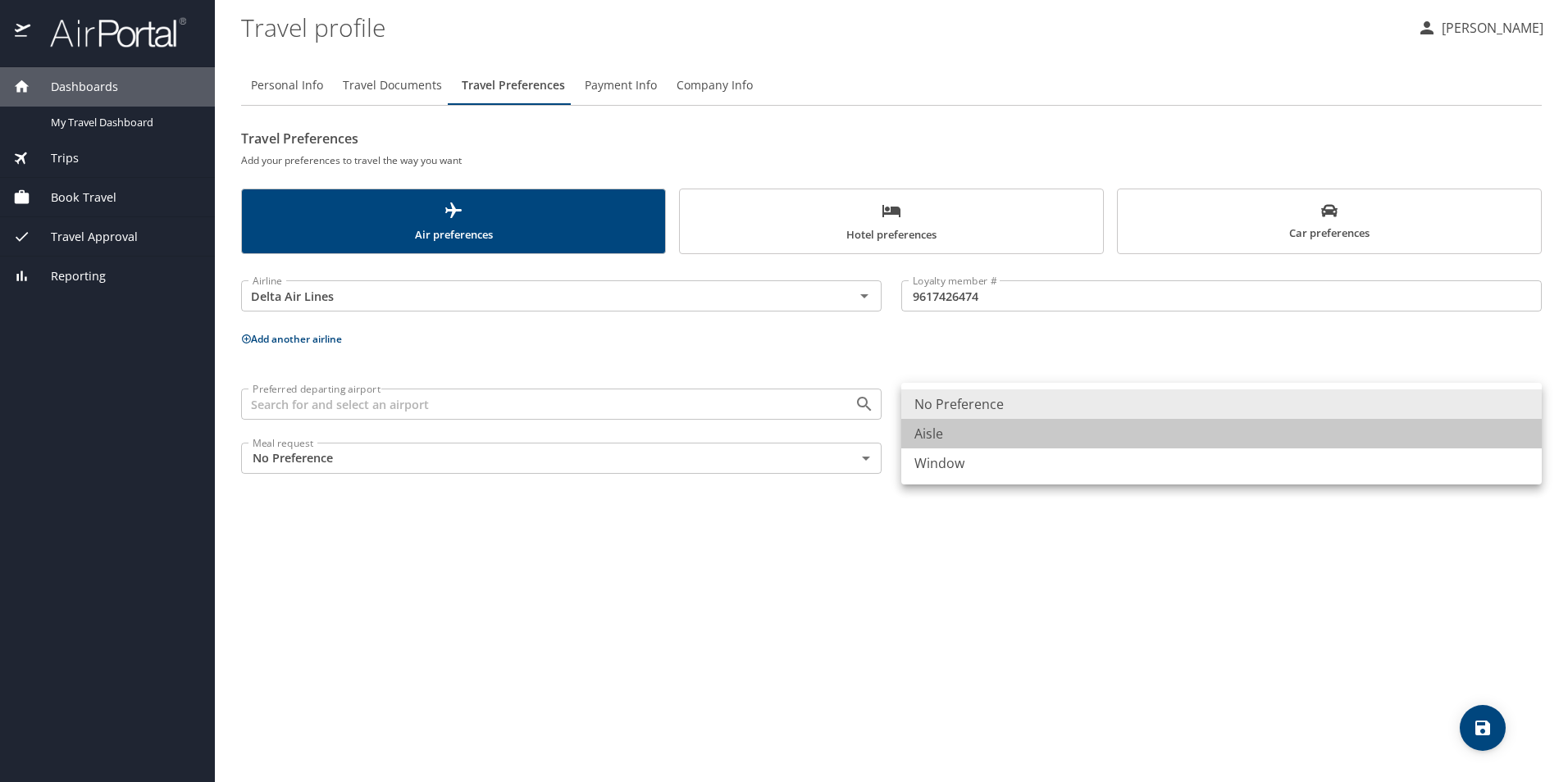
click at [948, 433] on li "Aisle" at bounding box center [1222, 434] width 640 height 30
type input "Aisle"
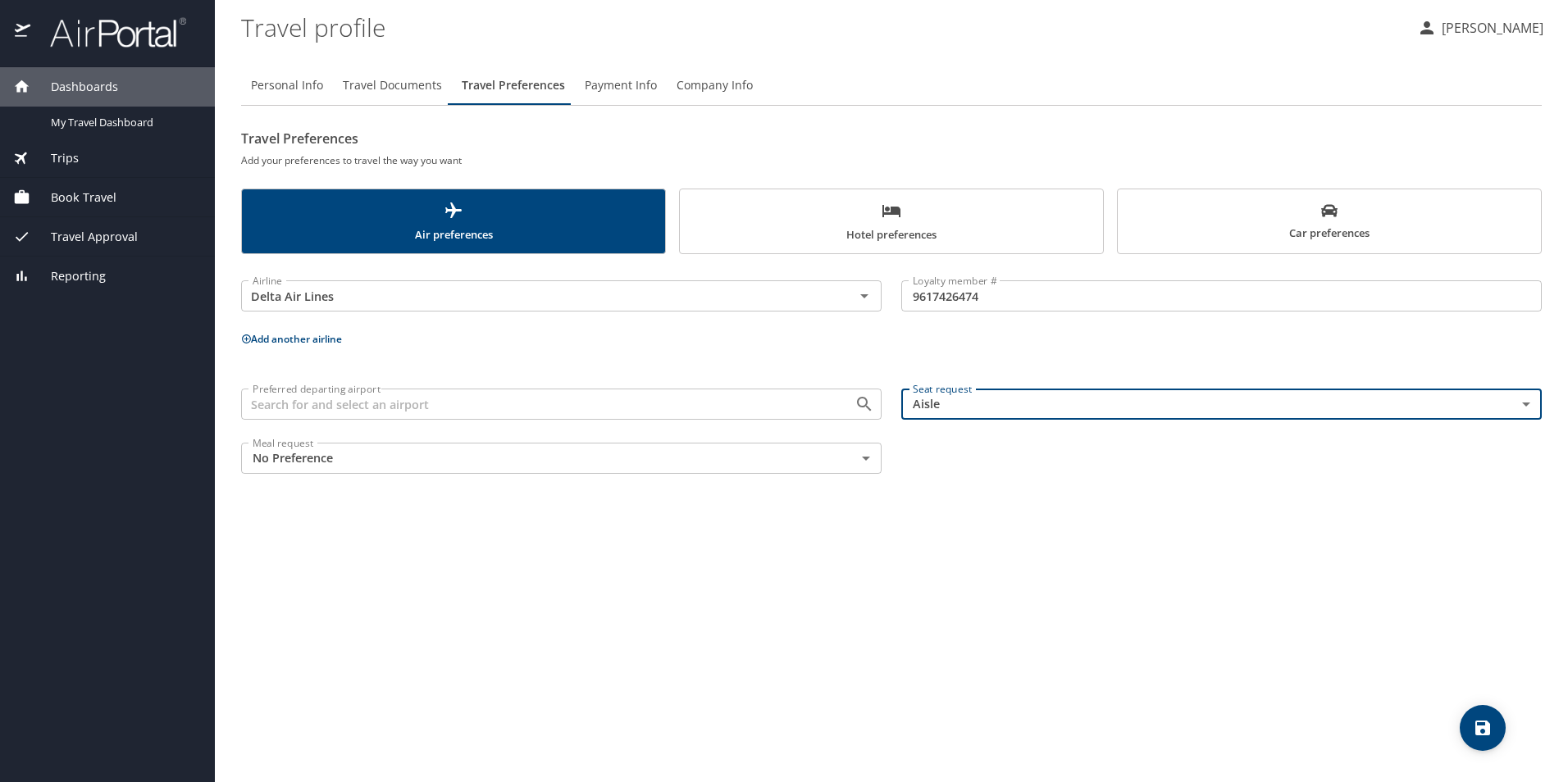
click at [607, 82] on span "Payment Info" at bounding box center [620, 86] width 72 height 21
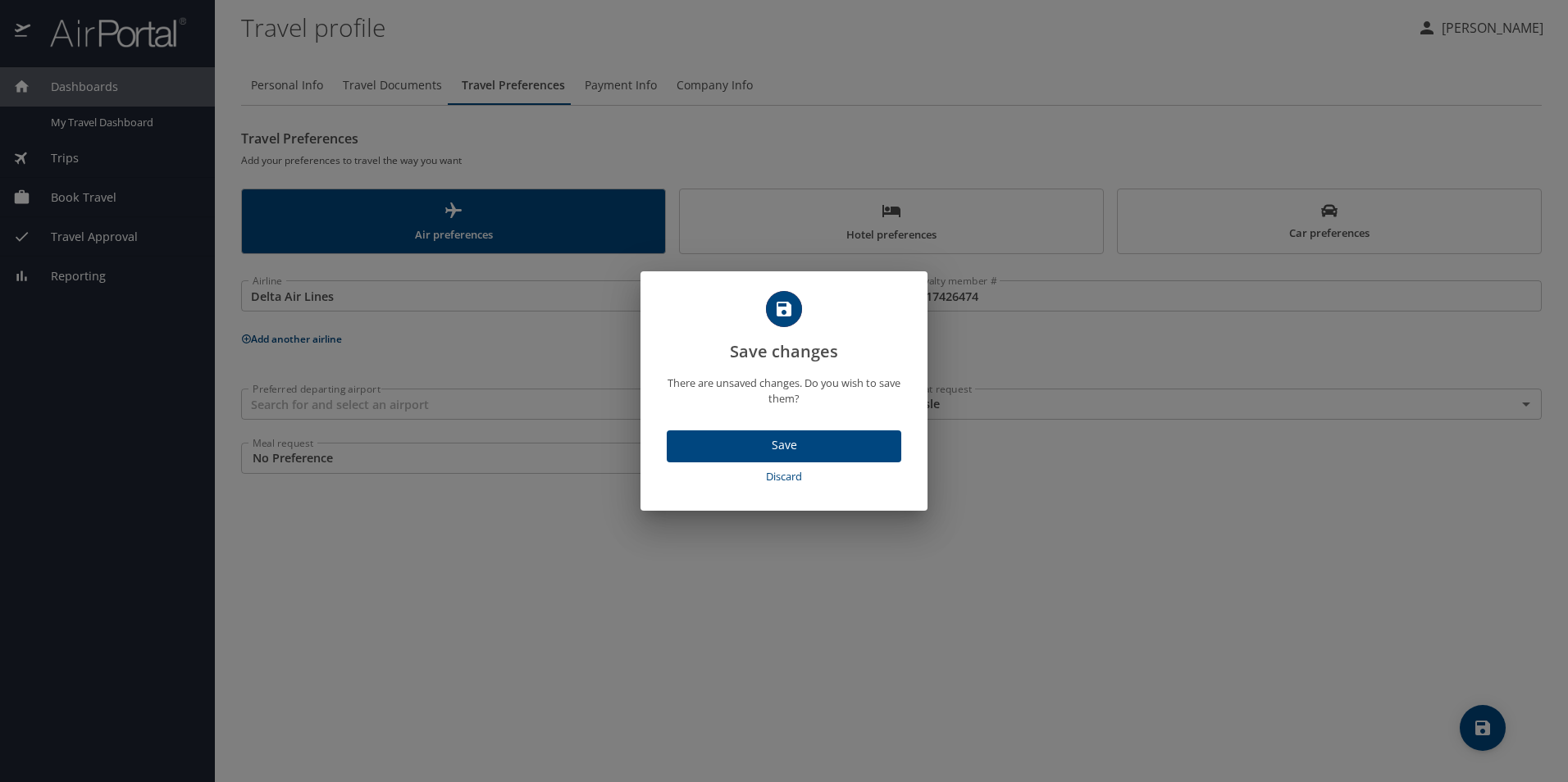
click at [763, 445] on span "Save" at bounding box center [784, 446] width 208 height 21
